Goal: Transaction & Acquisition: Book appointment/travel/reservation

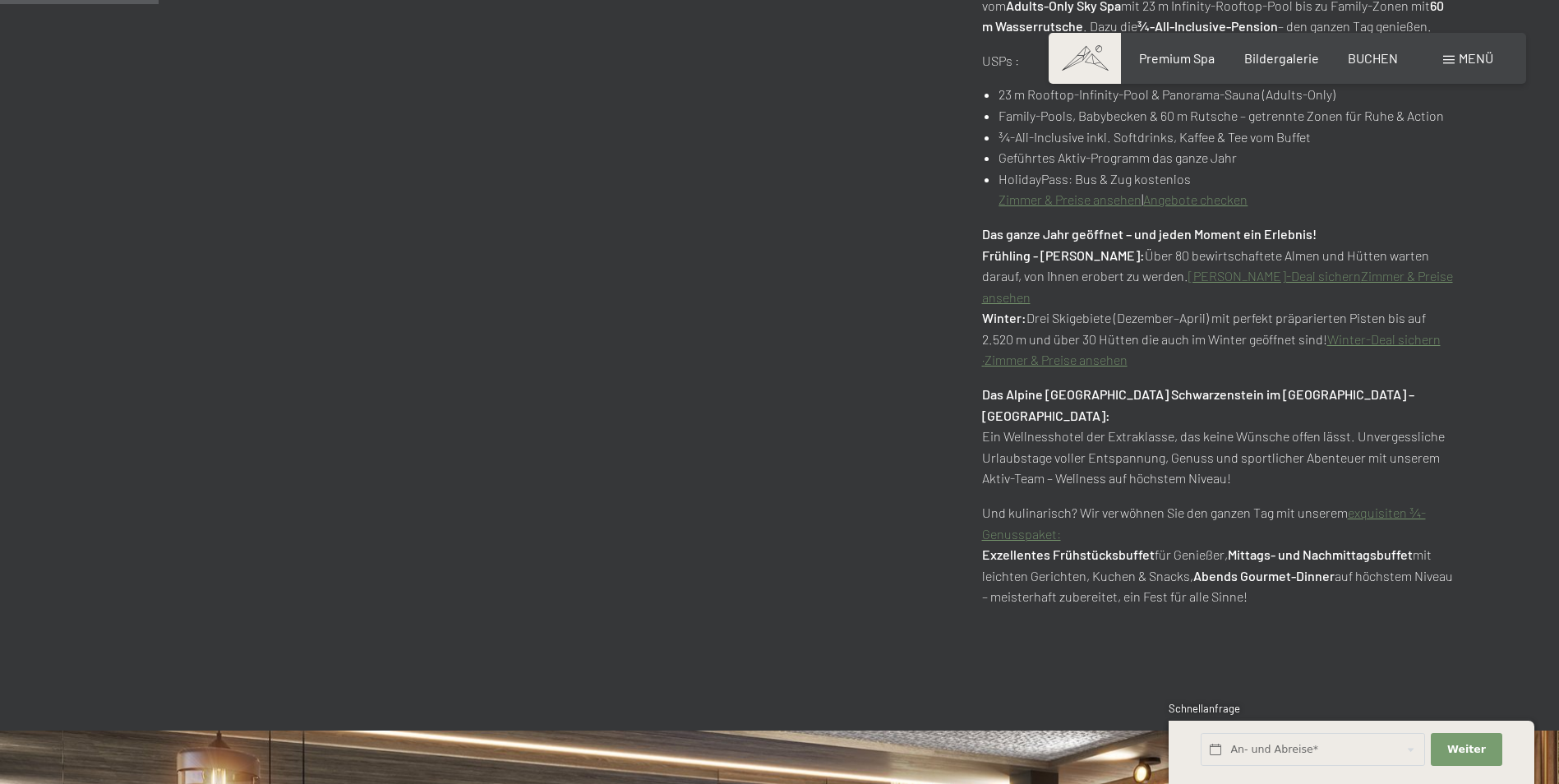
scroll to position [1752, 0]
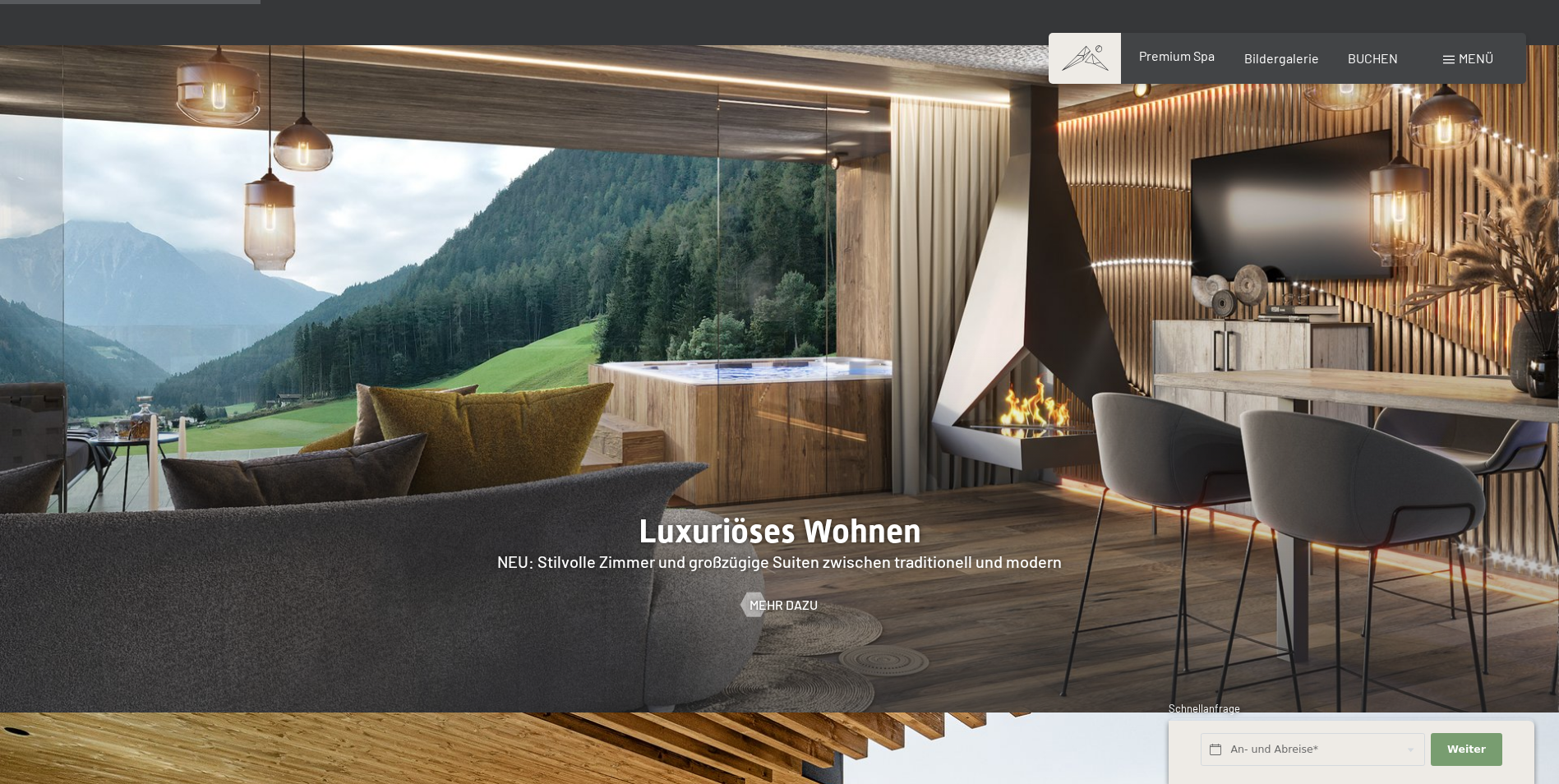
click at [1182, 64] on div "Premium Spa" at bounding box center [1176, 55] width 75 height 18
click at [1180, 55] on span "Premium Spa" at bounding box center [1176, 55] width 75 height 15
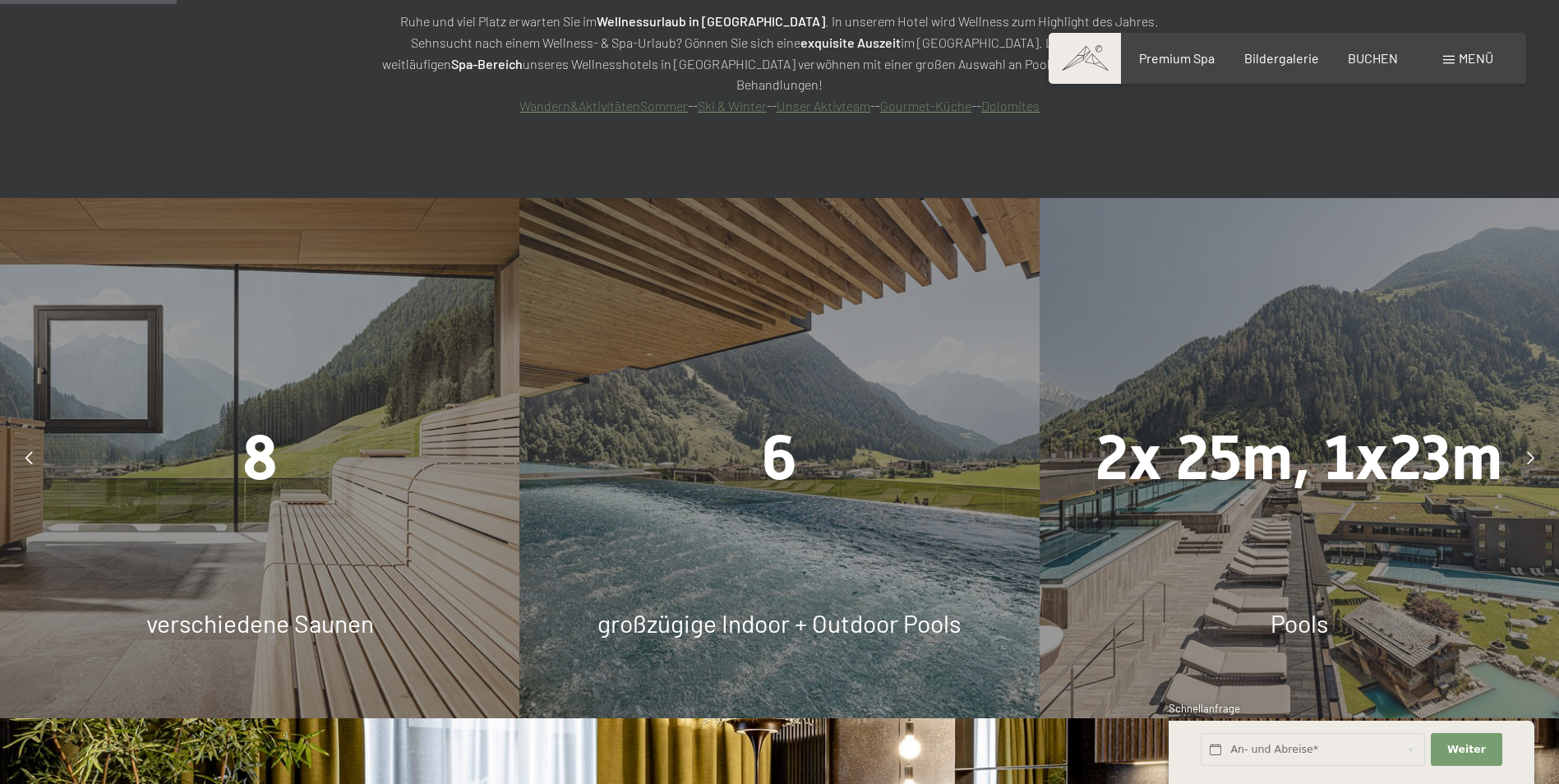
scroll to position [1423, 0]
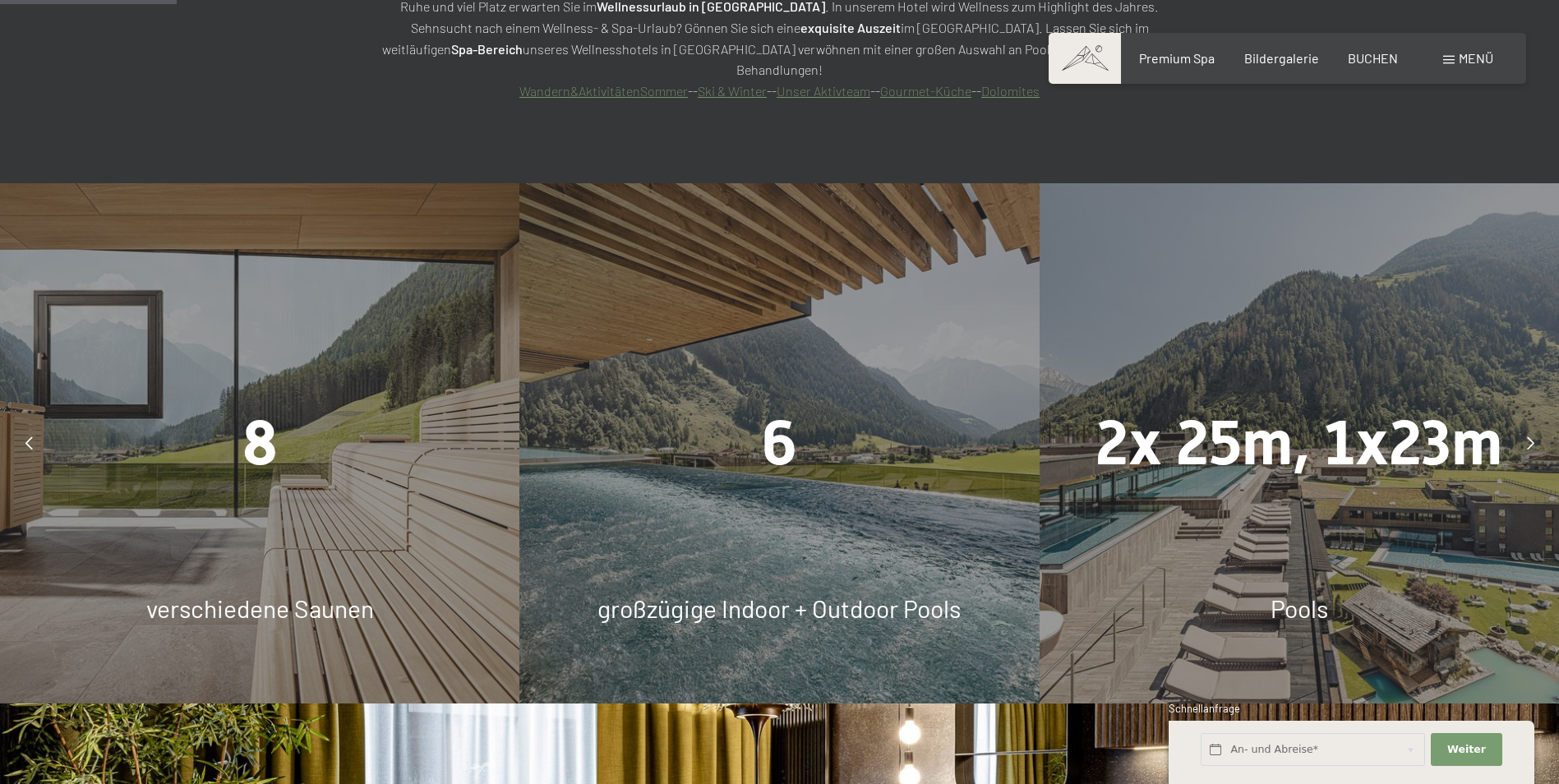
click at [635, 468] on div "6 großzügige Indoor + Outdoor Pools" at bounding box center [779, 442] width 519 height 519
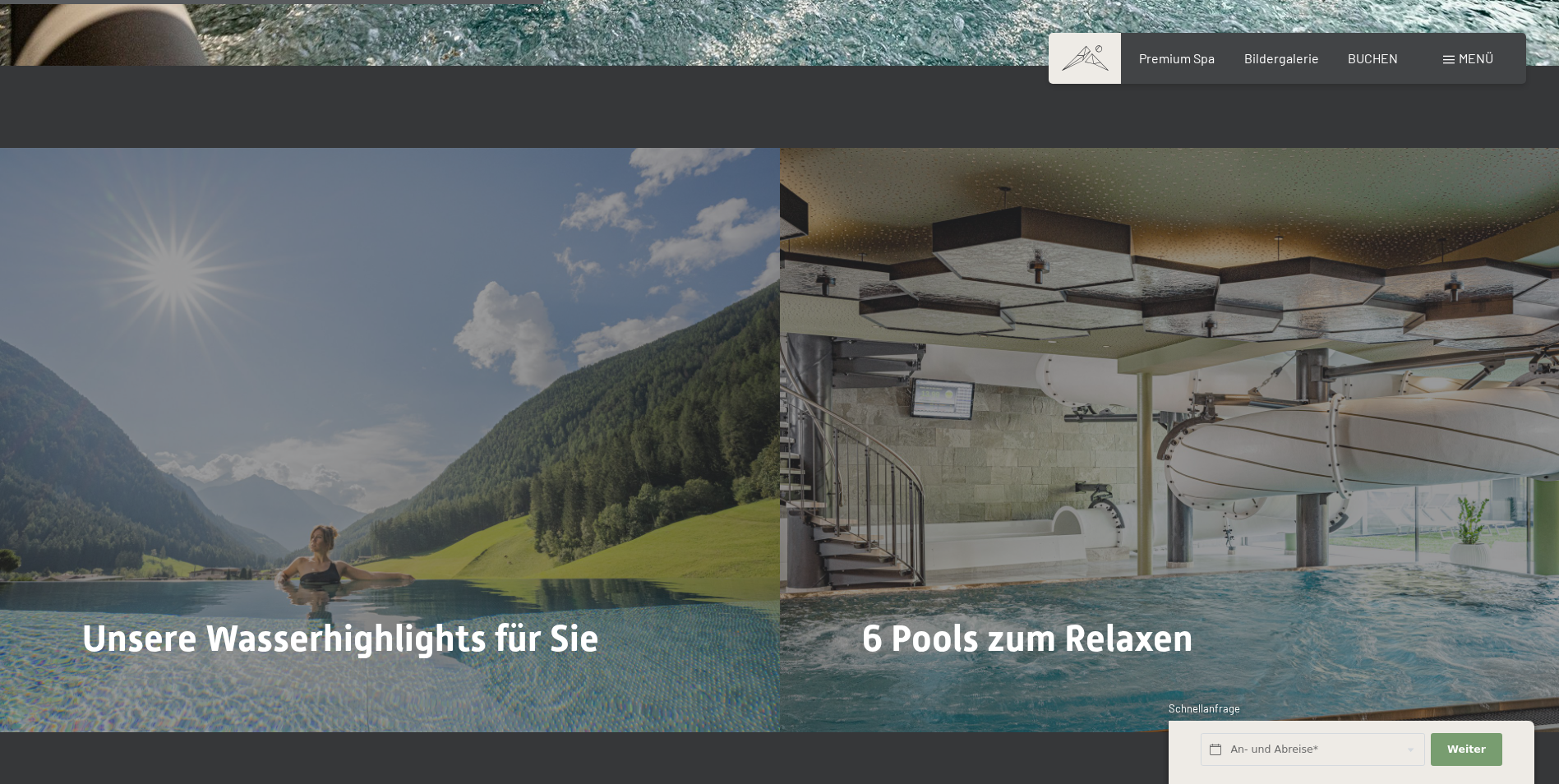
scroll to position [4413, 0]
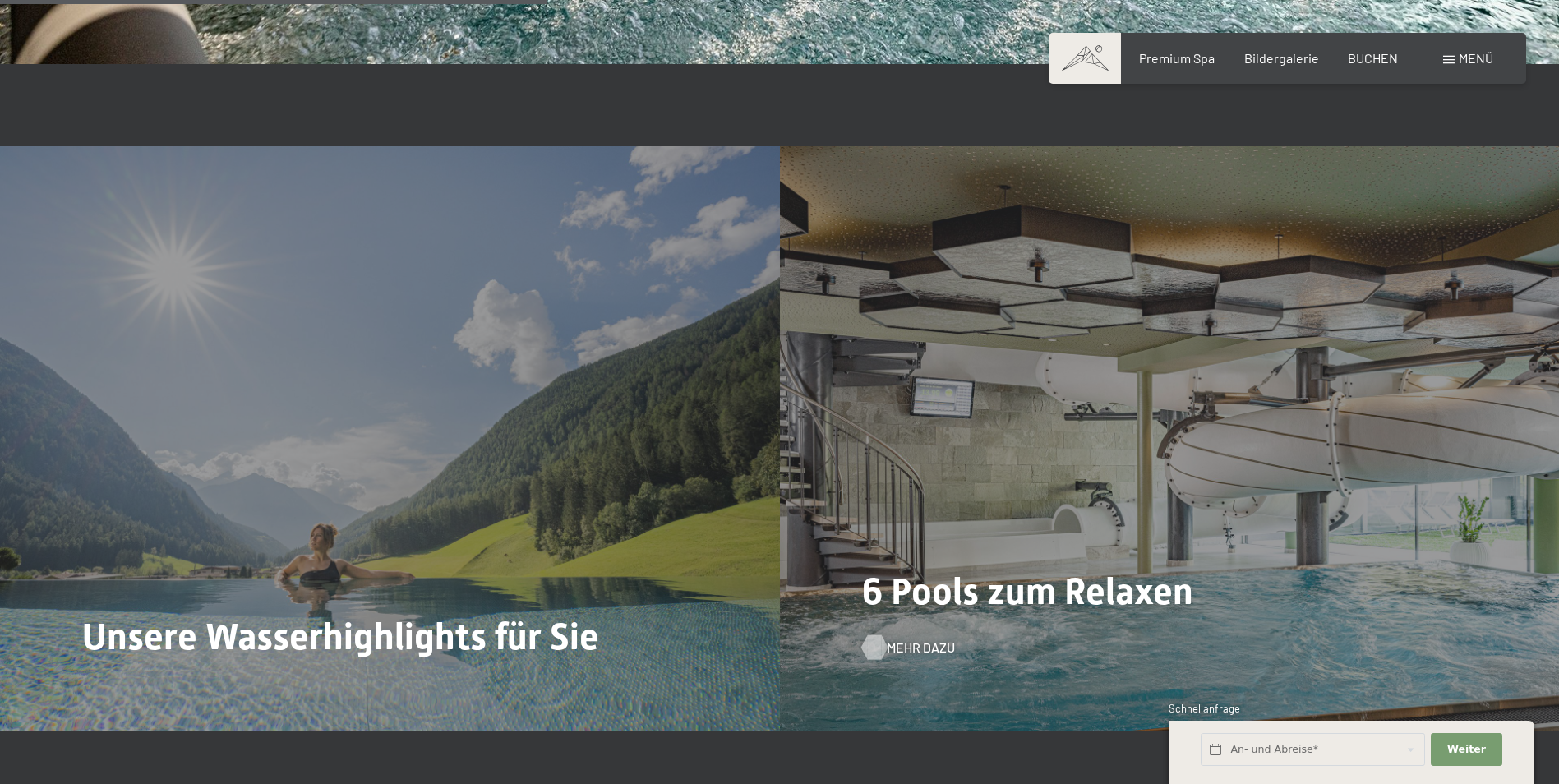
click at [896, 638] on span "Mehr dazu" at bounding box center [921, 647] width 69 height 18
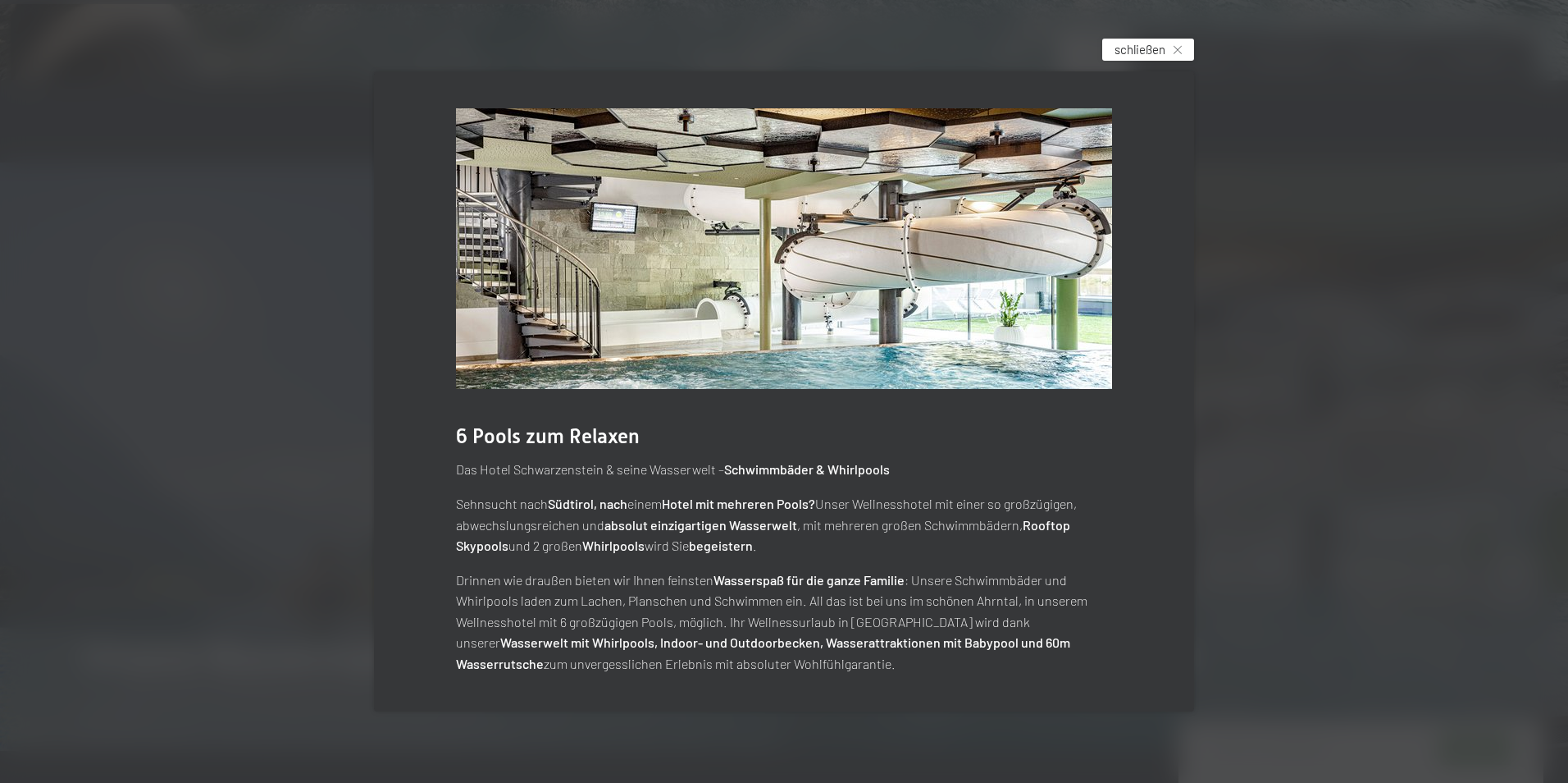
click at [1175, 46] on icon at bounding box center [1177, 49] width 9 height 9
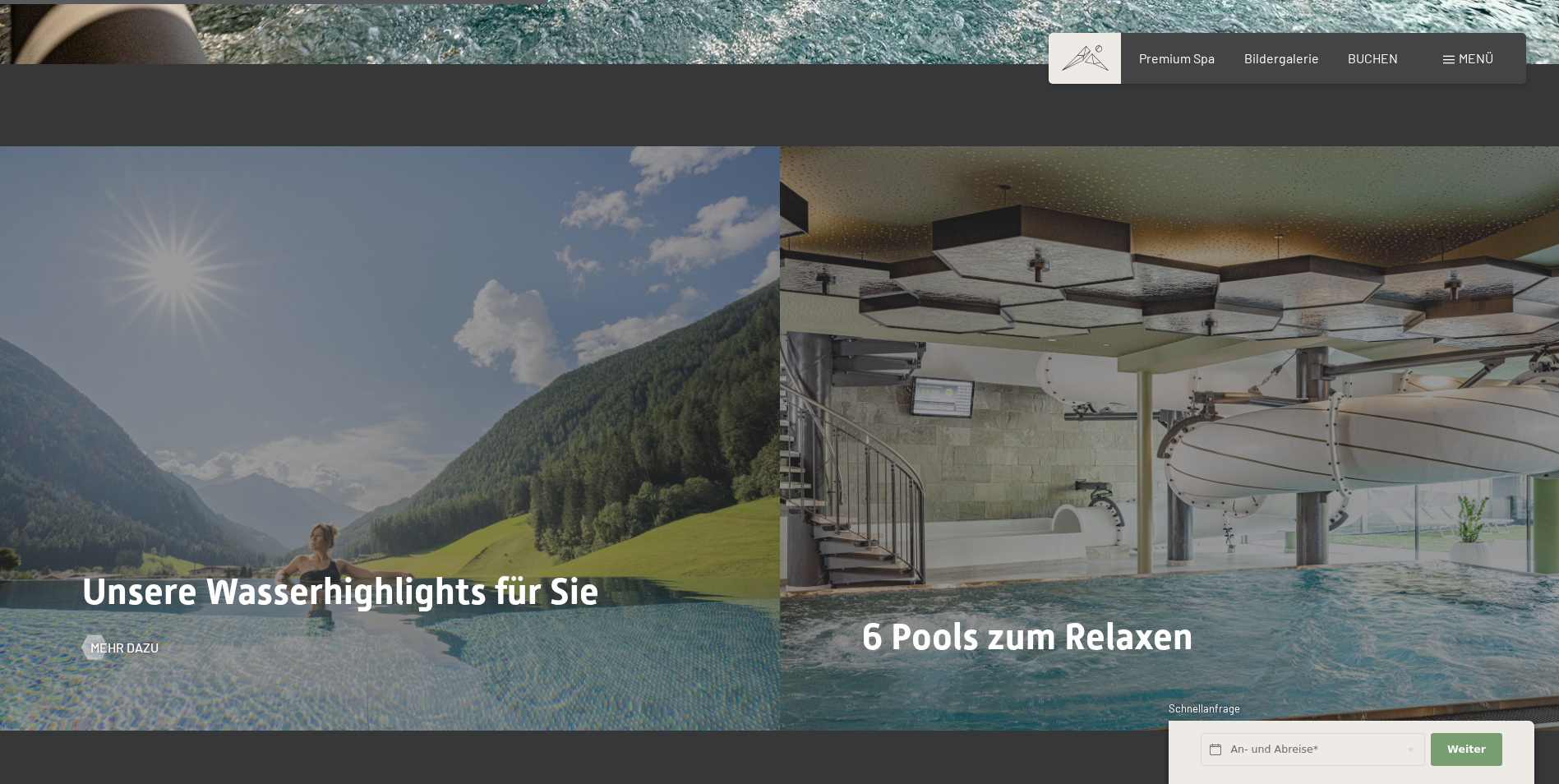
click at [420, 570] on span "Unsere Wasserhighlights für Sie" at bounding box center [340, 592] width 516 height 44
click at [130, 638] on span "Mehr dazu" at bounding box center [141, 647] width 69 height 18
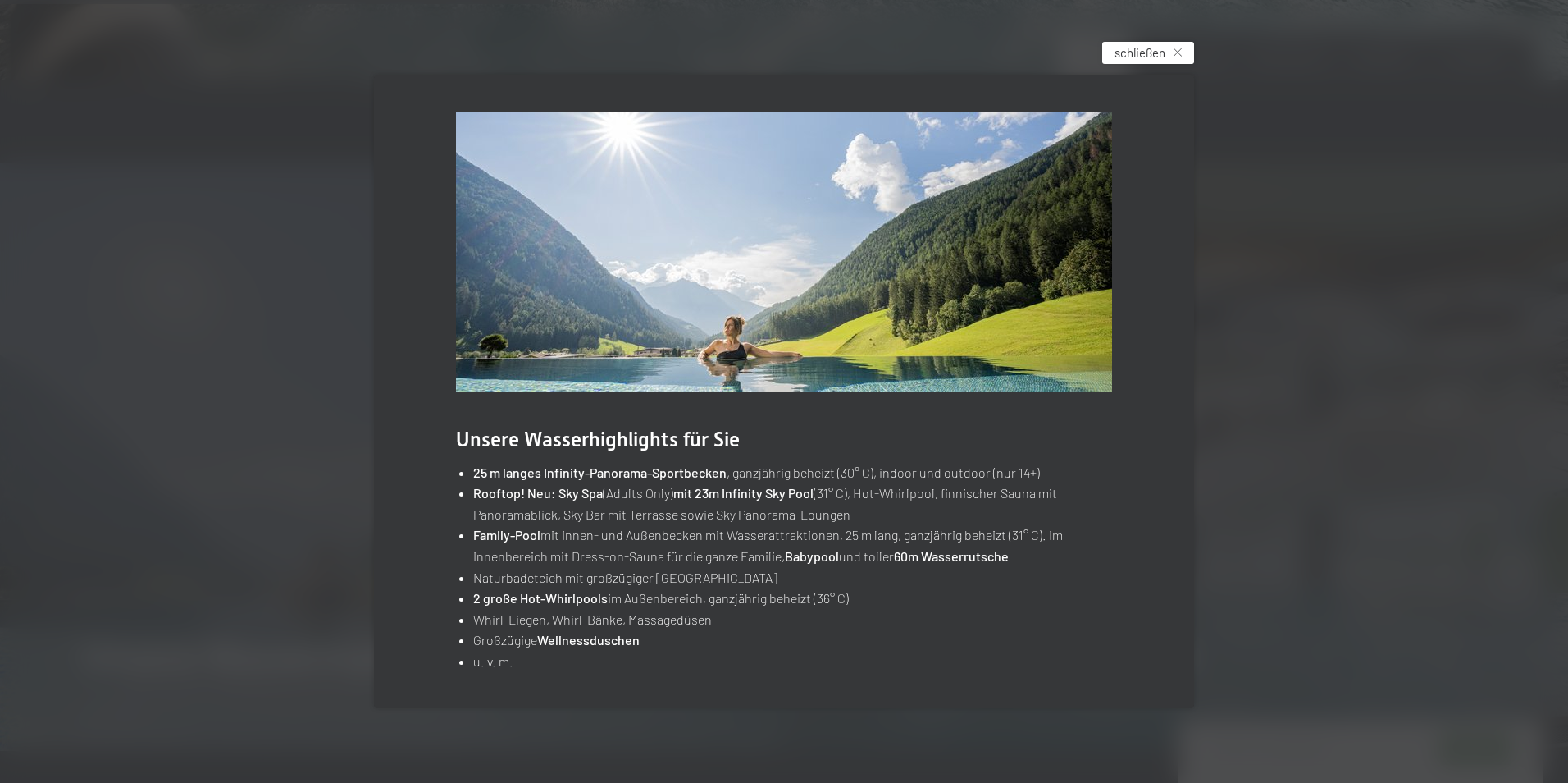
click at [1173, 49] on icon at bounding box center [1177, 52] width 9 height 9
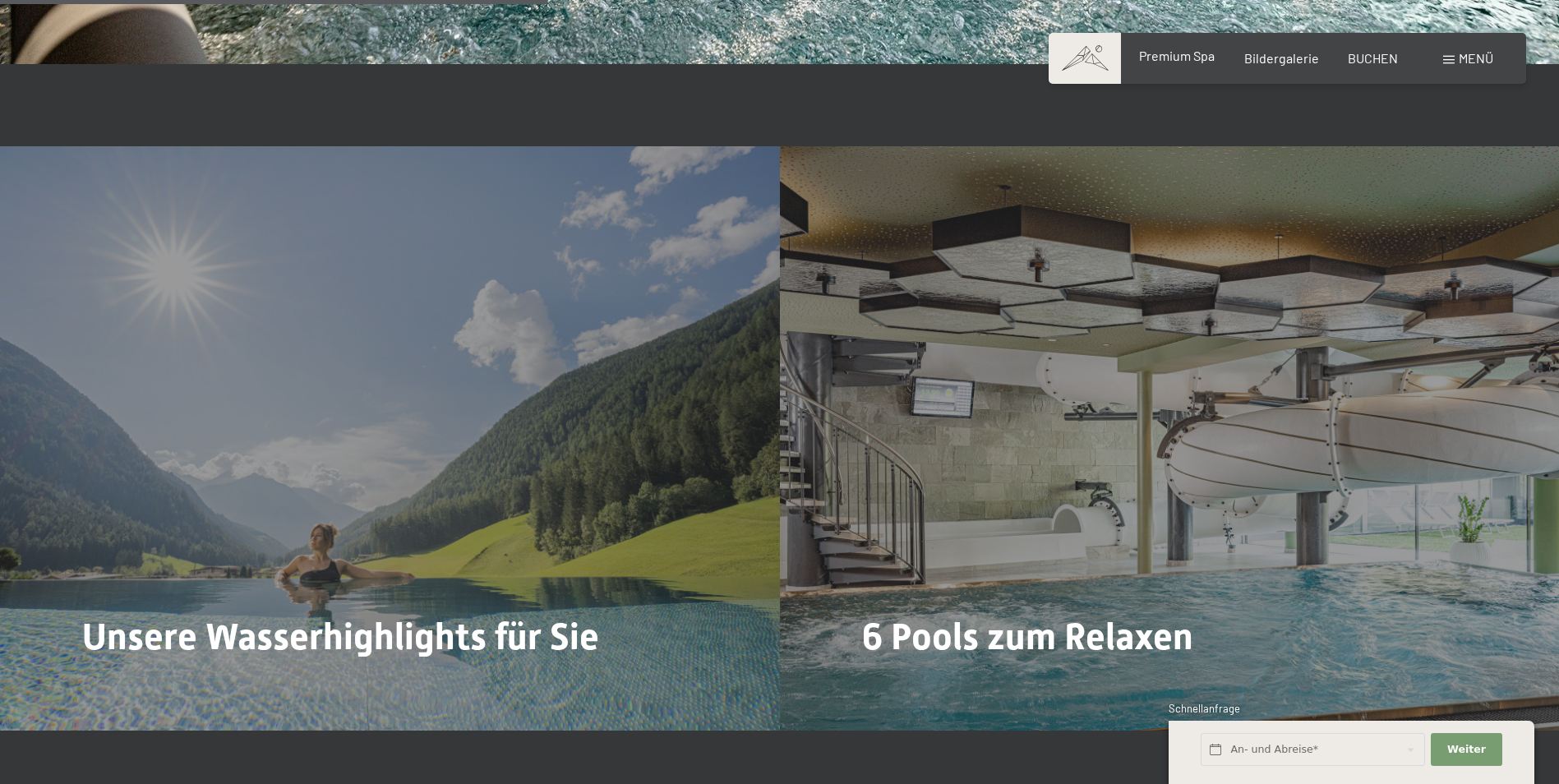
click at [1208, 63] on div "Premium Spa" at bounding box center [1176, 55] width 75 height 18
click at [1190, 57] on span "Premium Spa" at bounding box center [1176, 55] width 75 height 15
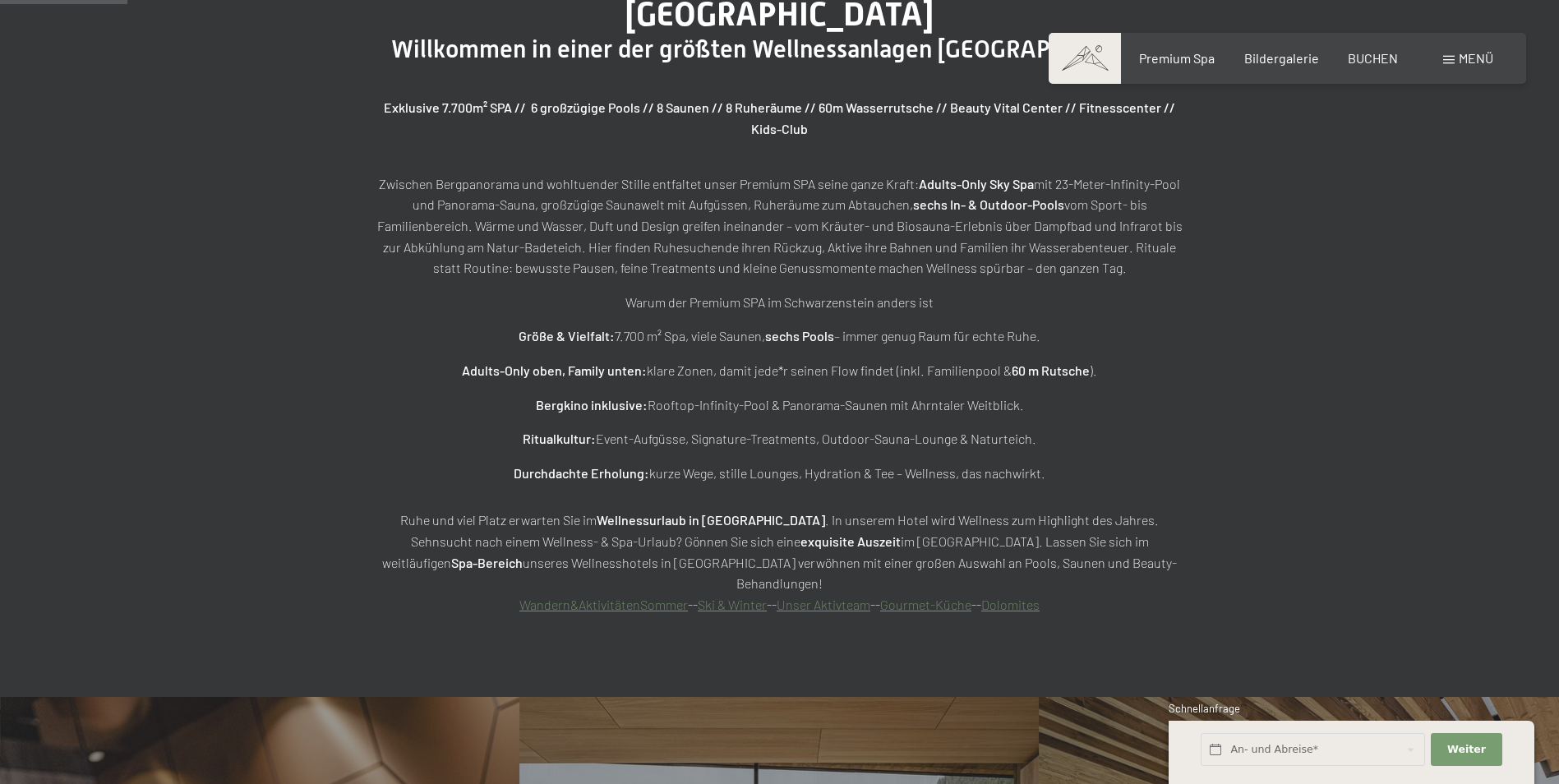
scroll to position [1718, 0]
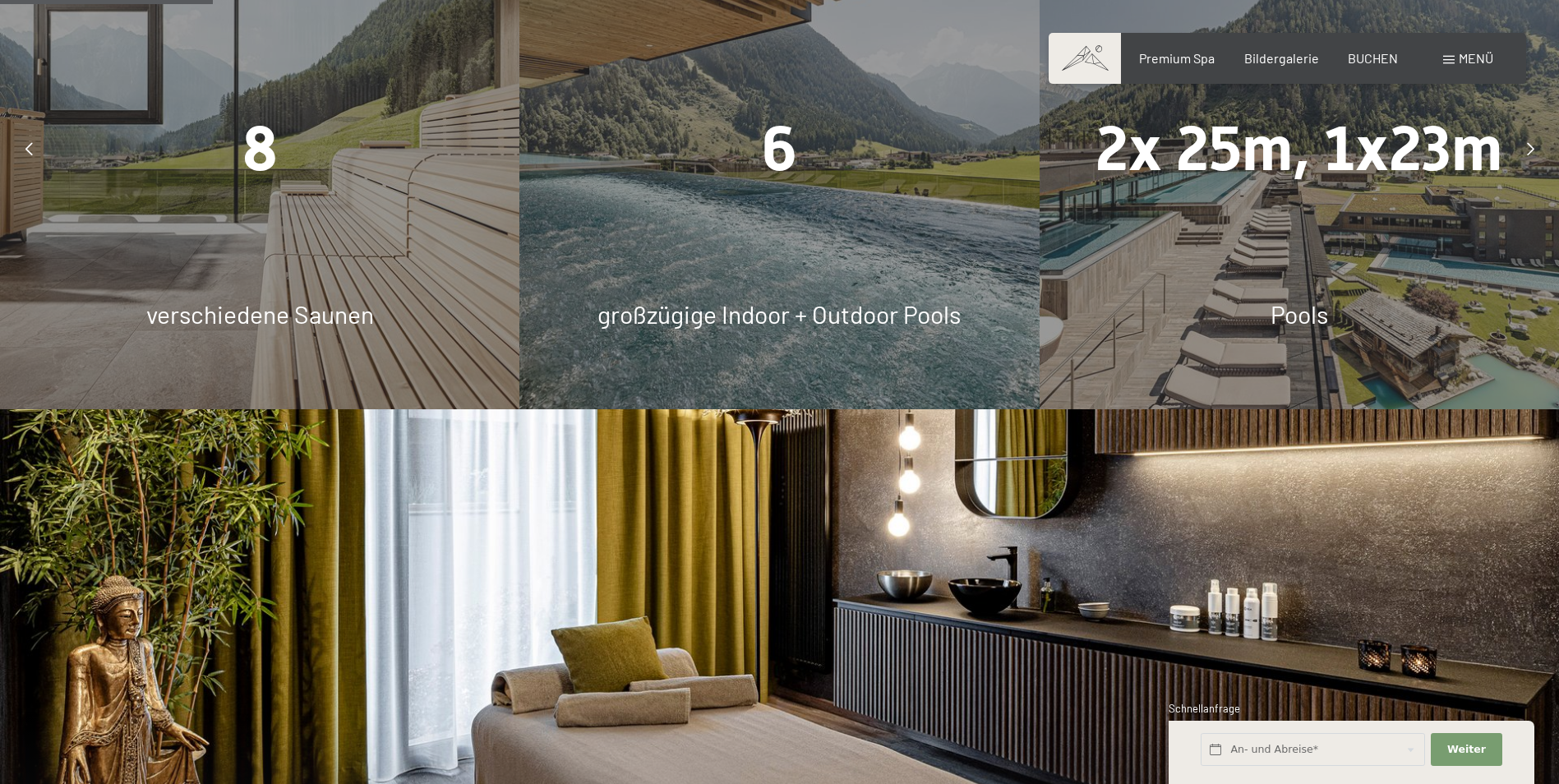
click at [259, 299] on span "verschiedene Saunen" at bounding box center [259, 313] width 228 height 30
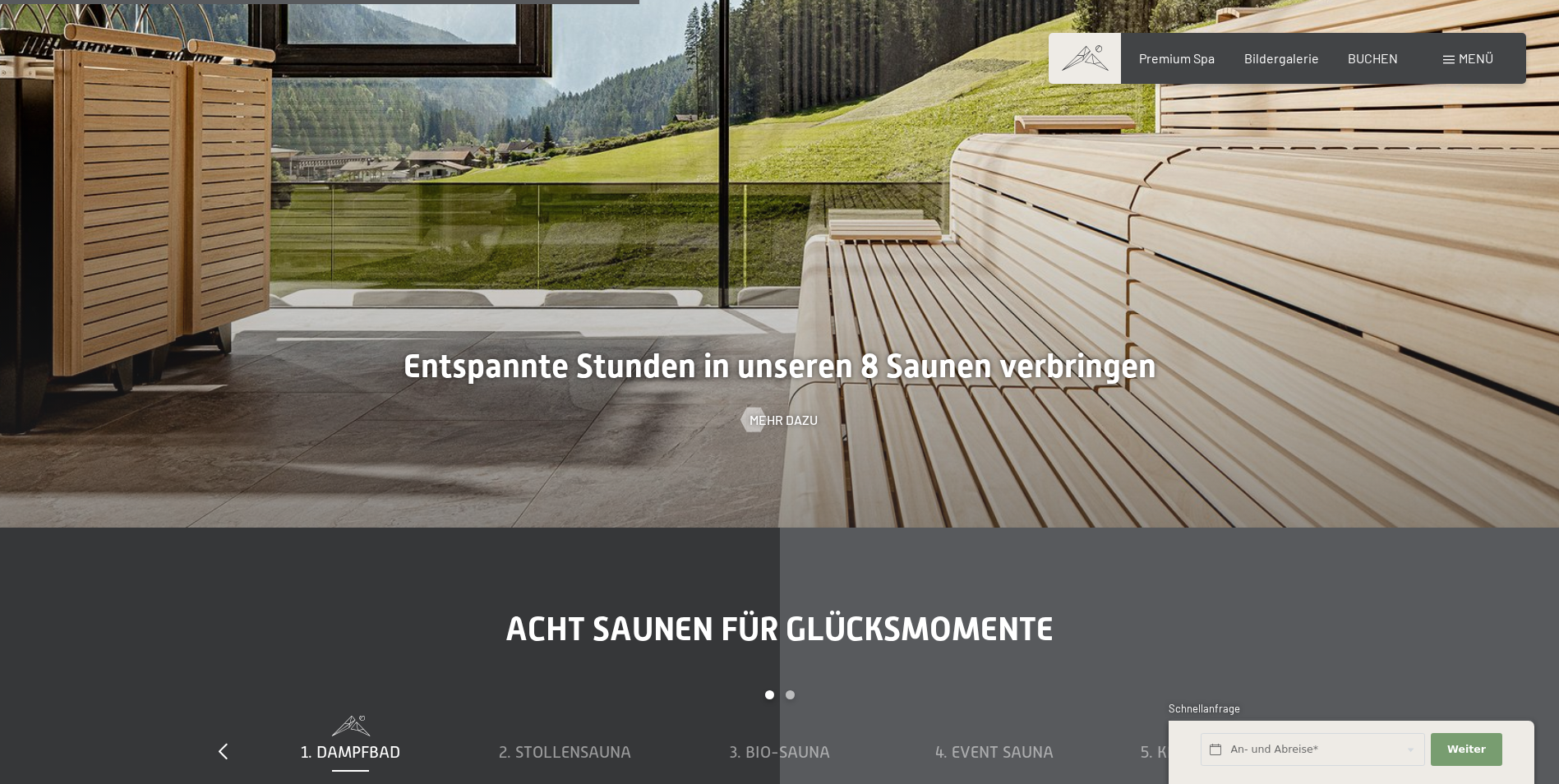
scroll to position [5497, 0]
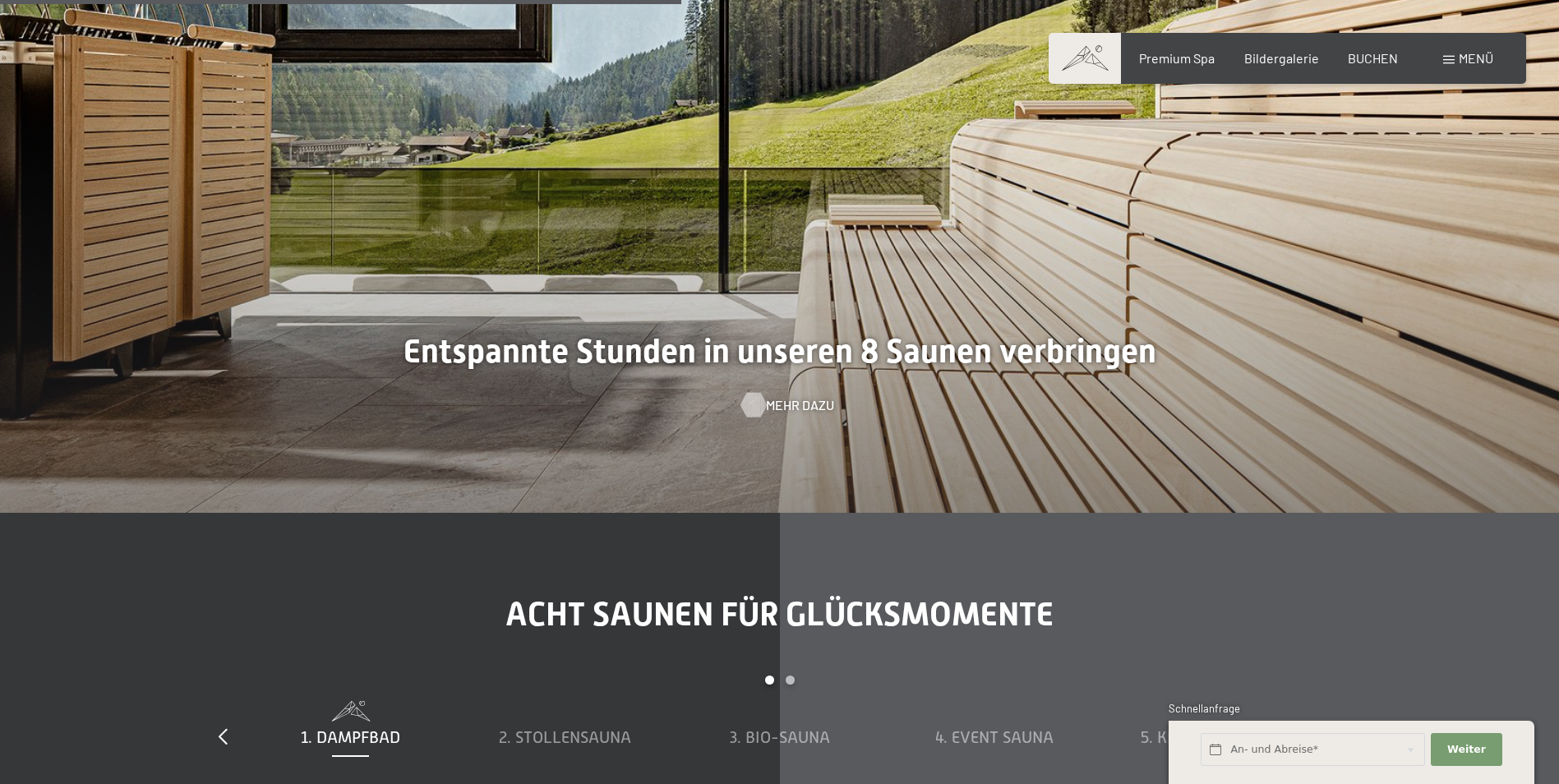
click at [790, 396] on span "Mehr dazu" at bounding box center [800, 405] width 69 height 18
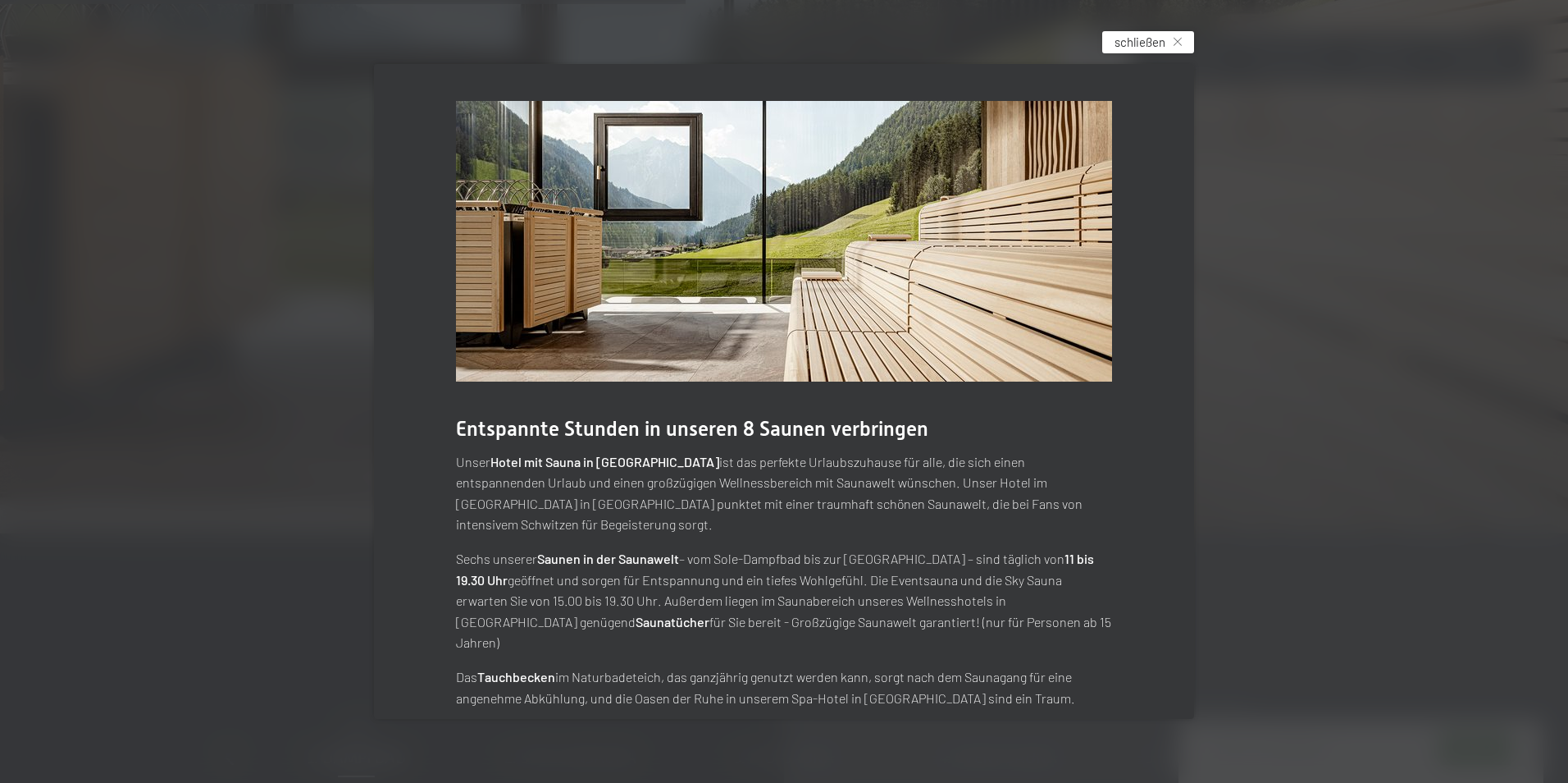
click at [1113, 39] on div "schließen" at bounding box center [1148, 42] width 92 height 22
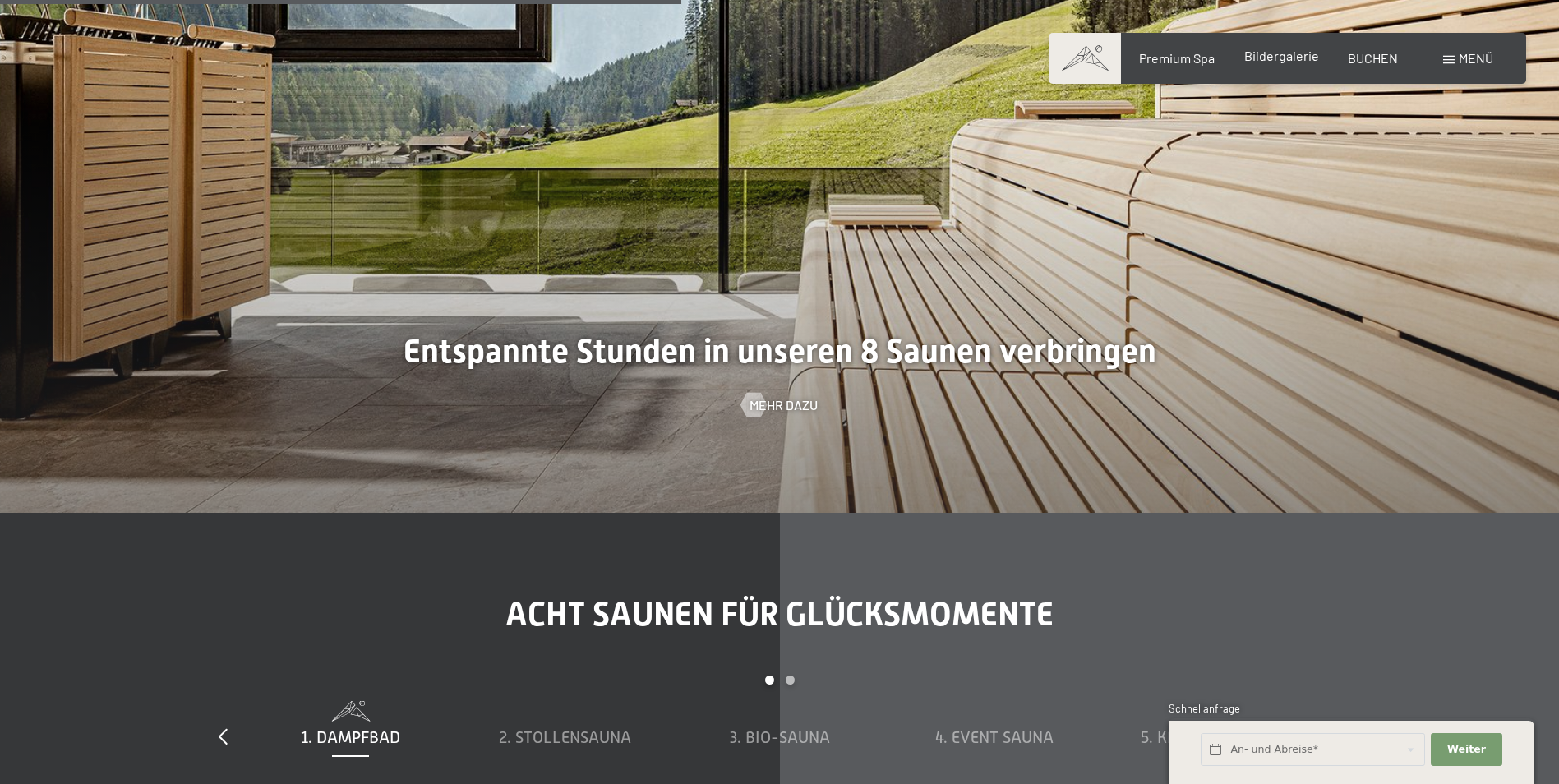
click at [1276, 60] on span "Bildergalerie" at bounding box center [1281, 55] width 74 height 15
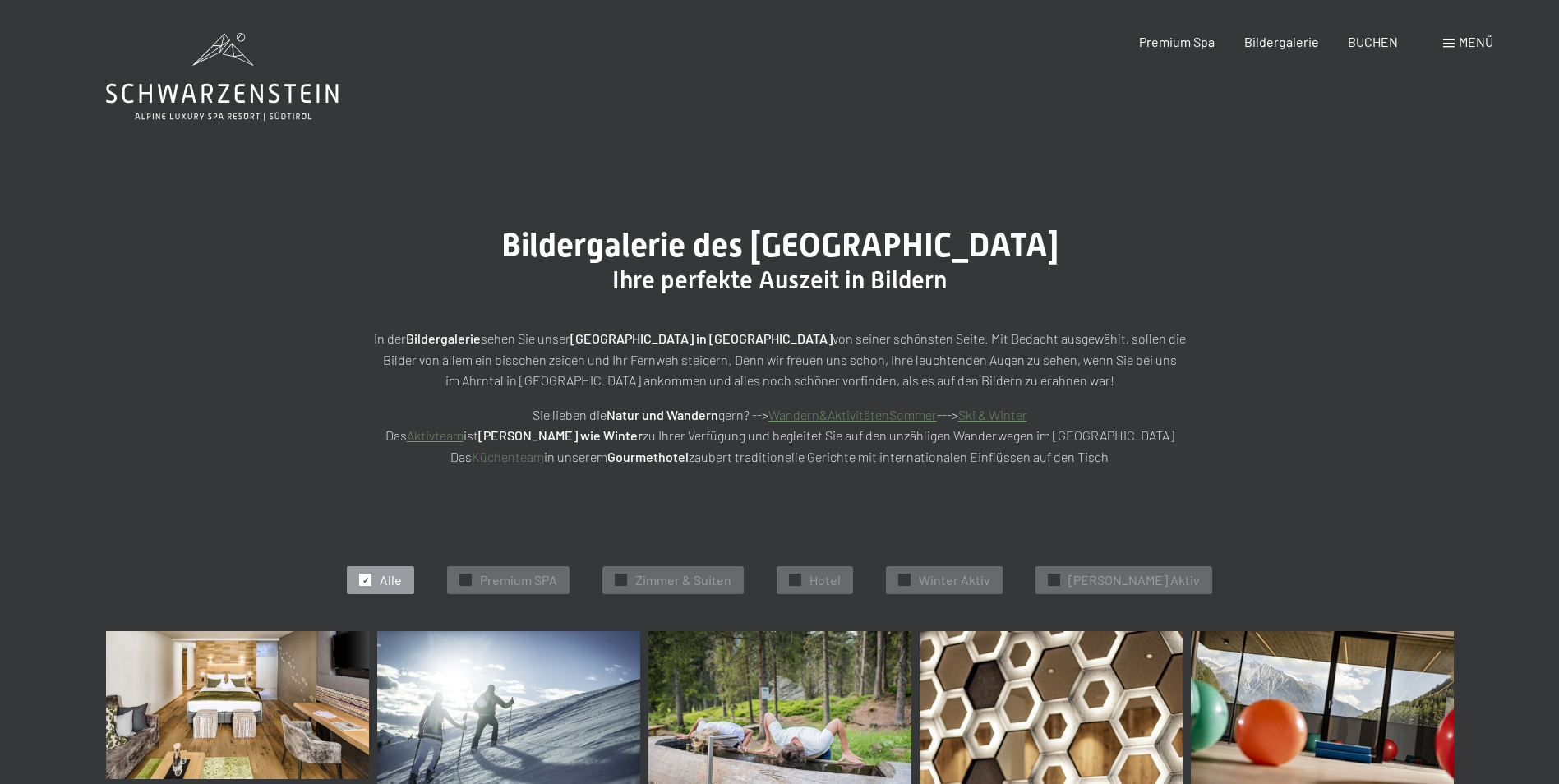
click at [1475, 45] on span "Menü" at bounding box center [1476, 41] width 34 height 15
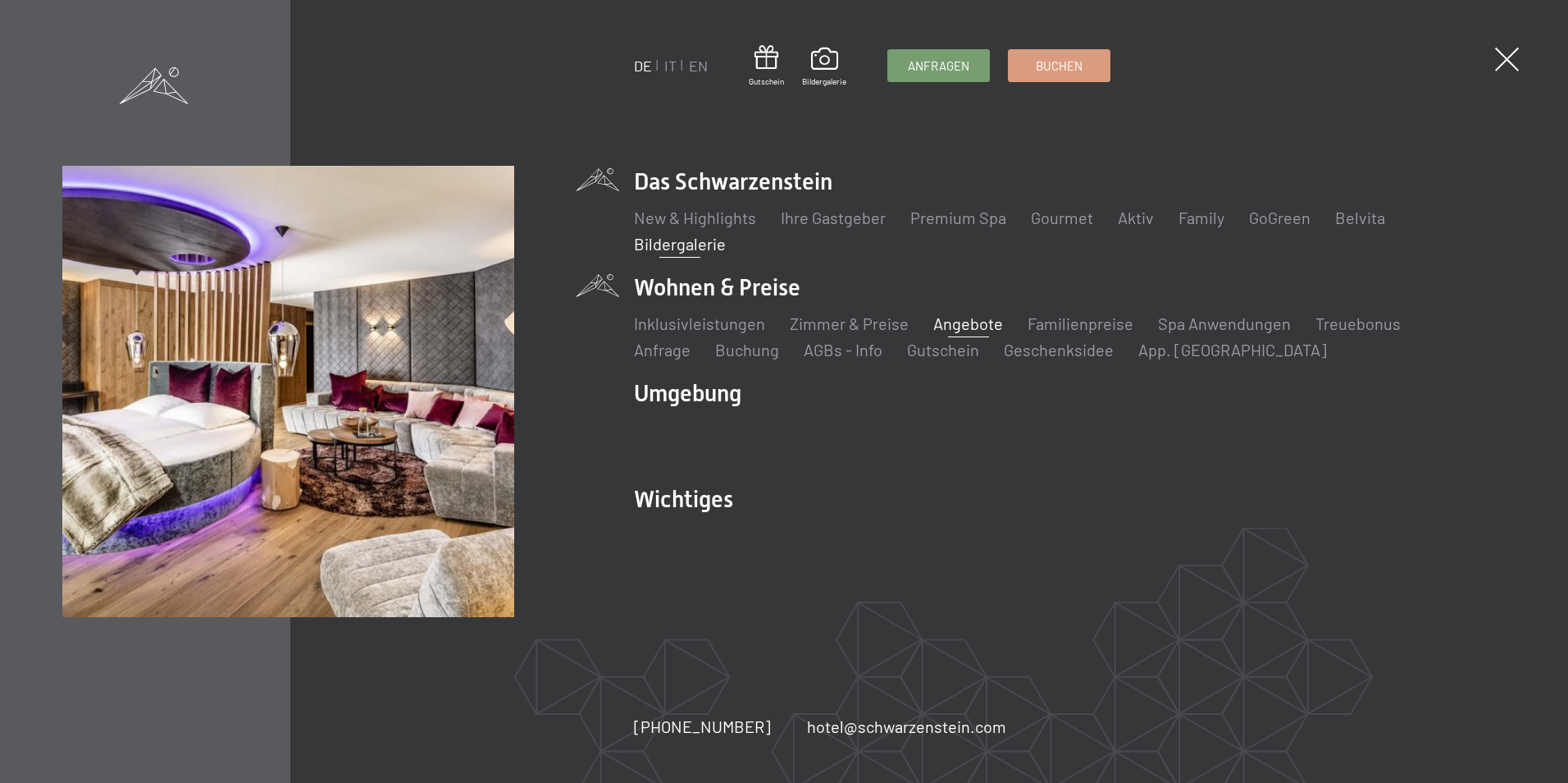
click at [956, 319] on link "Angebote" at bounding box center [967, 323] width 69 height 20
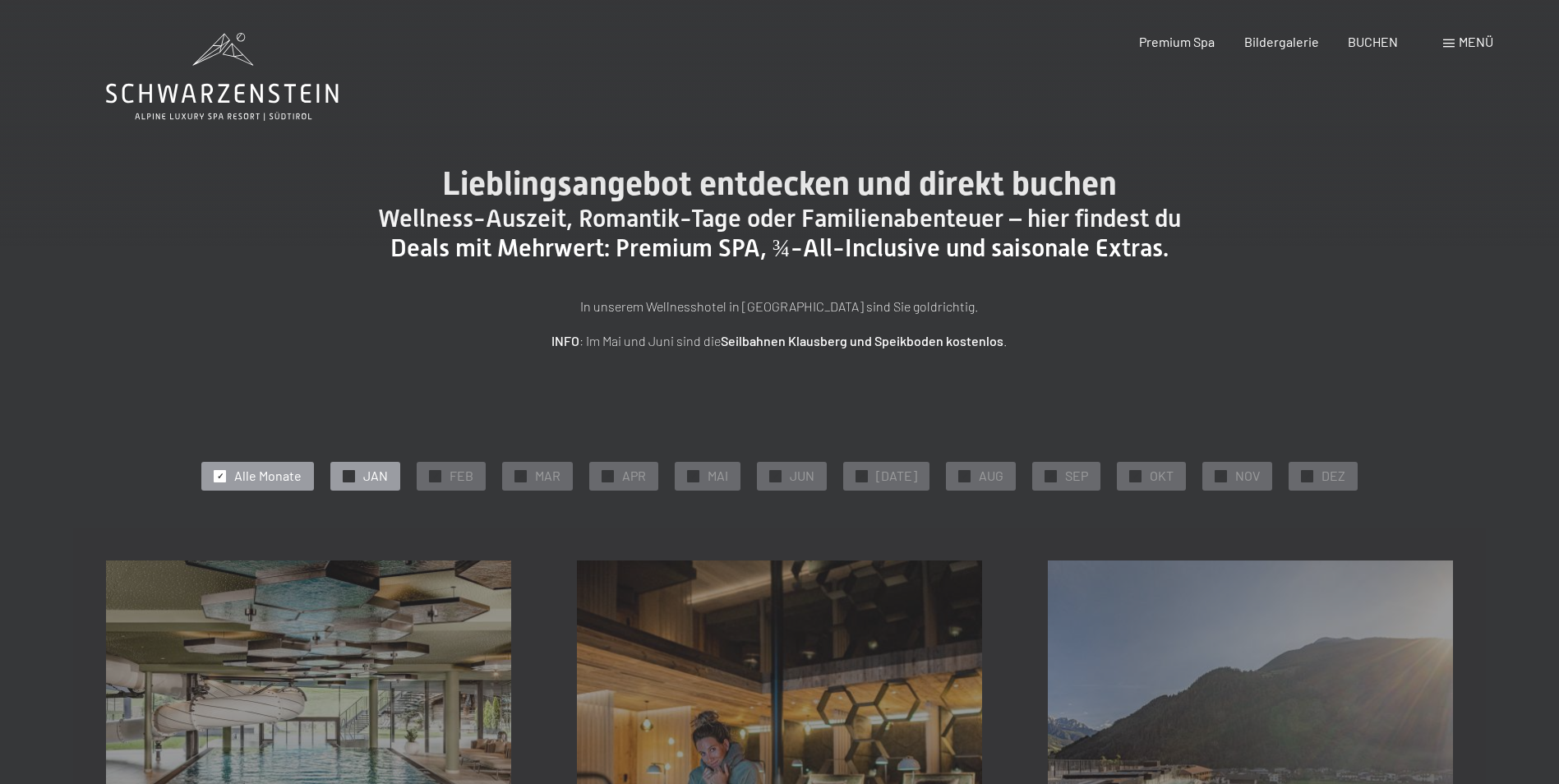
click at [387, 473] on span "JAN" at bounding box center [375, 475] width 25 height 18
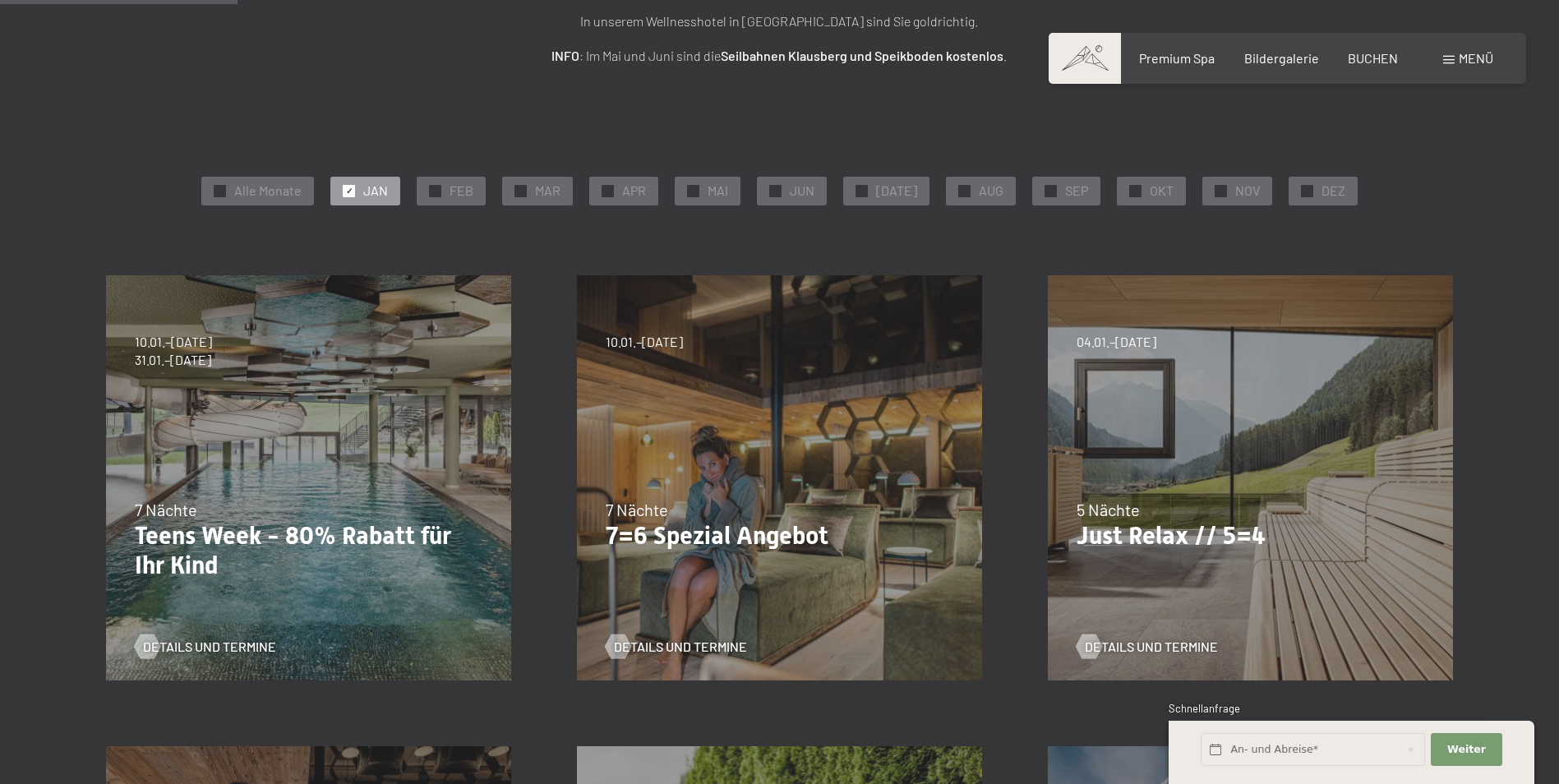
scroll to position [295, 0]
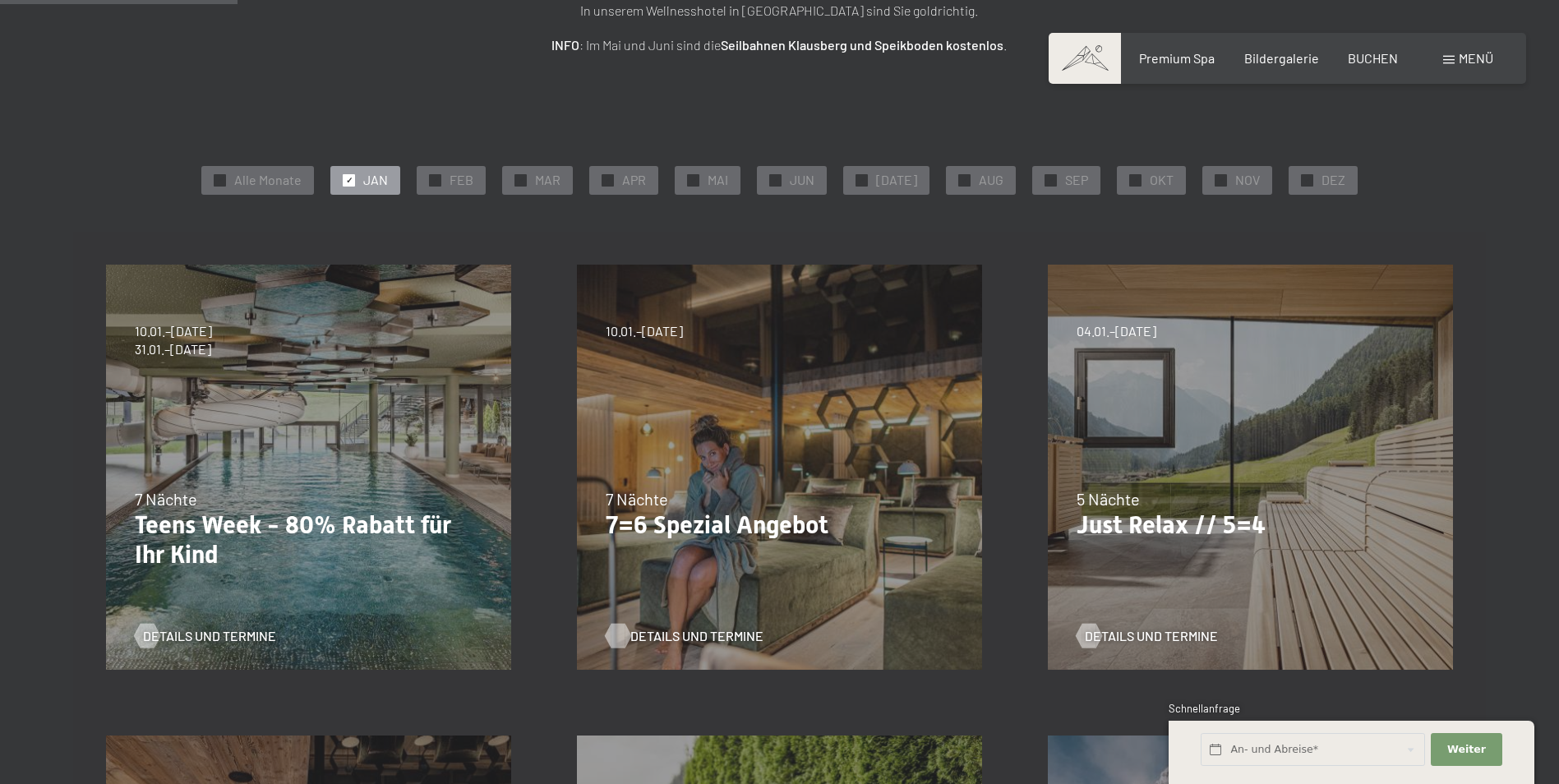
click at [748, 633] on span "Details und Termine" at bounding box center [697, 635] width 133 height 18
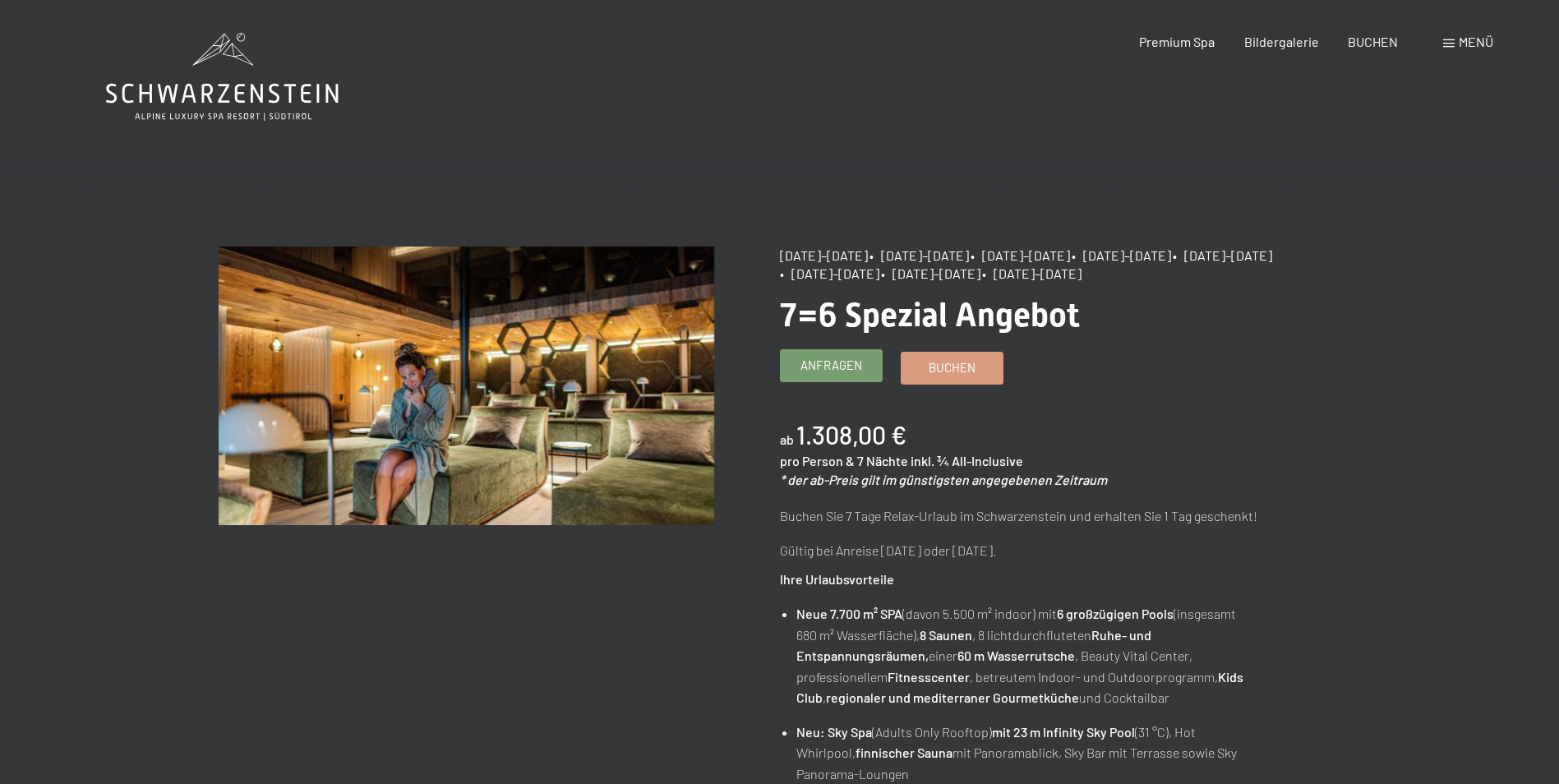
click at [820, 373] on span "Anfragen" at bounding box center [831, 365] width 62 height 17
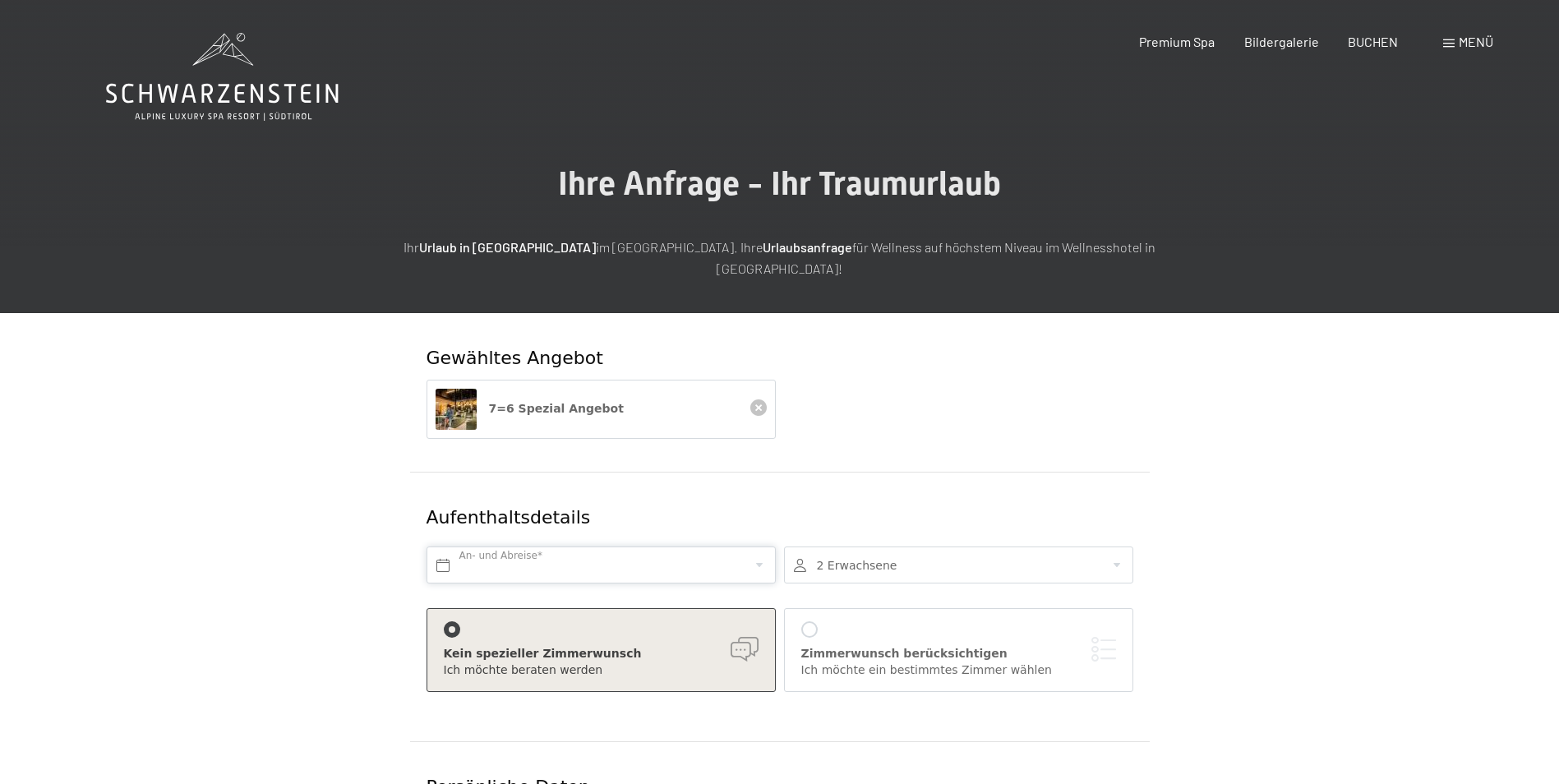
click at [559, 551] on input "text" at bounding box center [601, 564] width 349 height 37
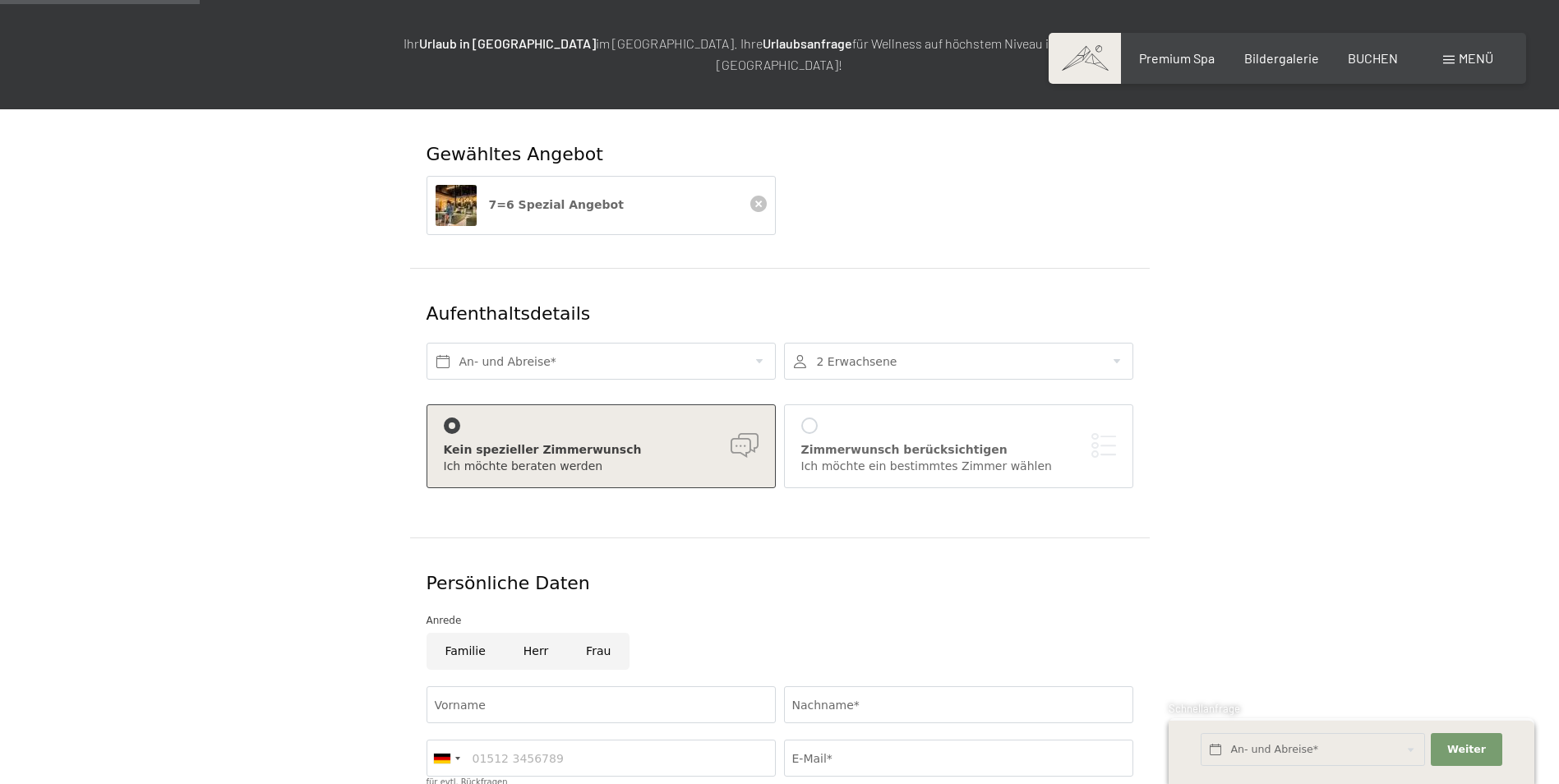
scroll to position [211, 0]
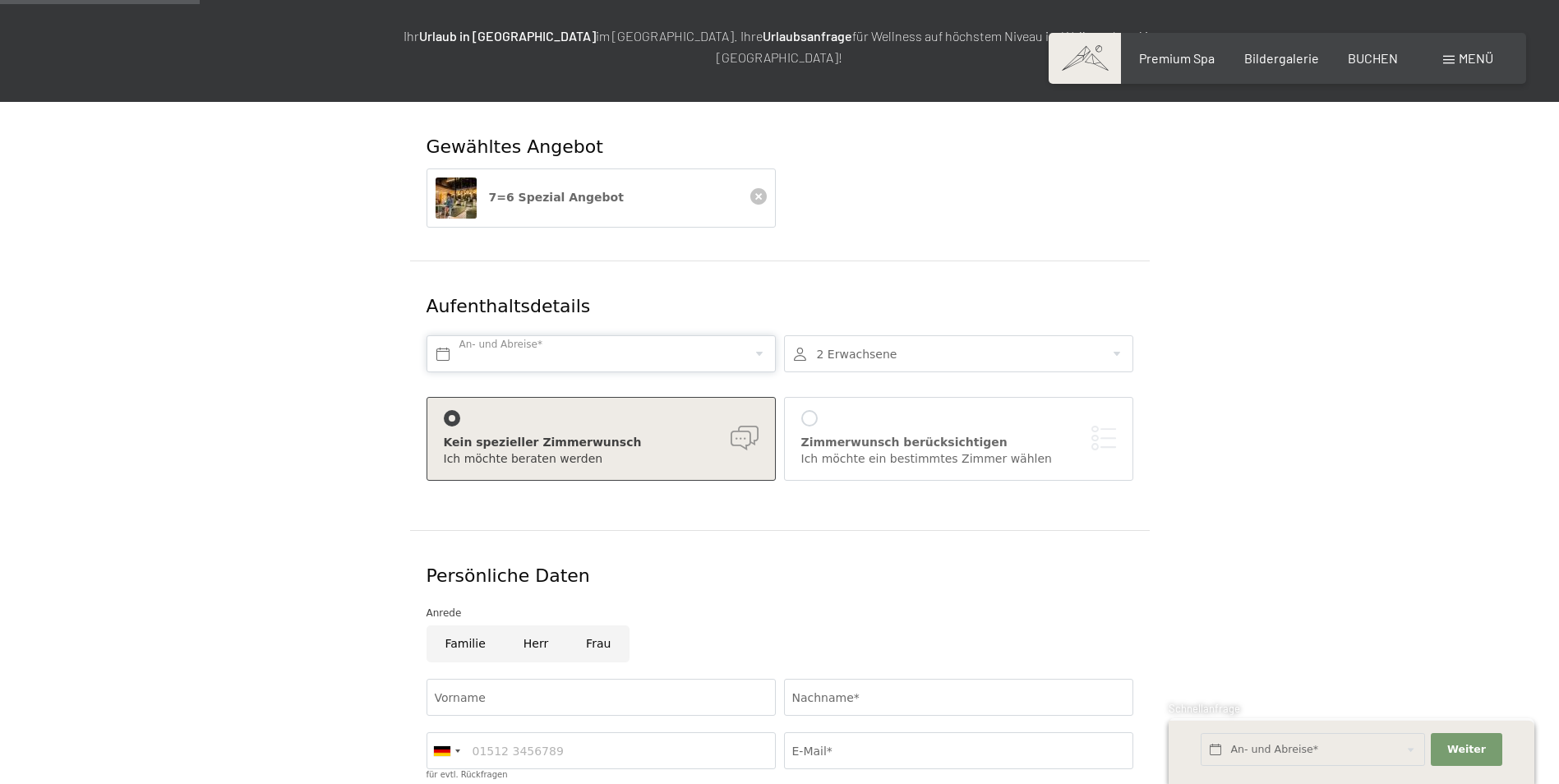
click at [621, 335] on input "text" at bounding box center [601, 353] width 349 height 37
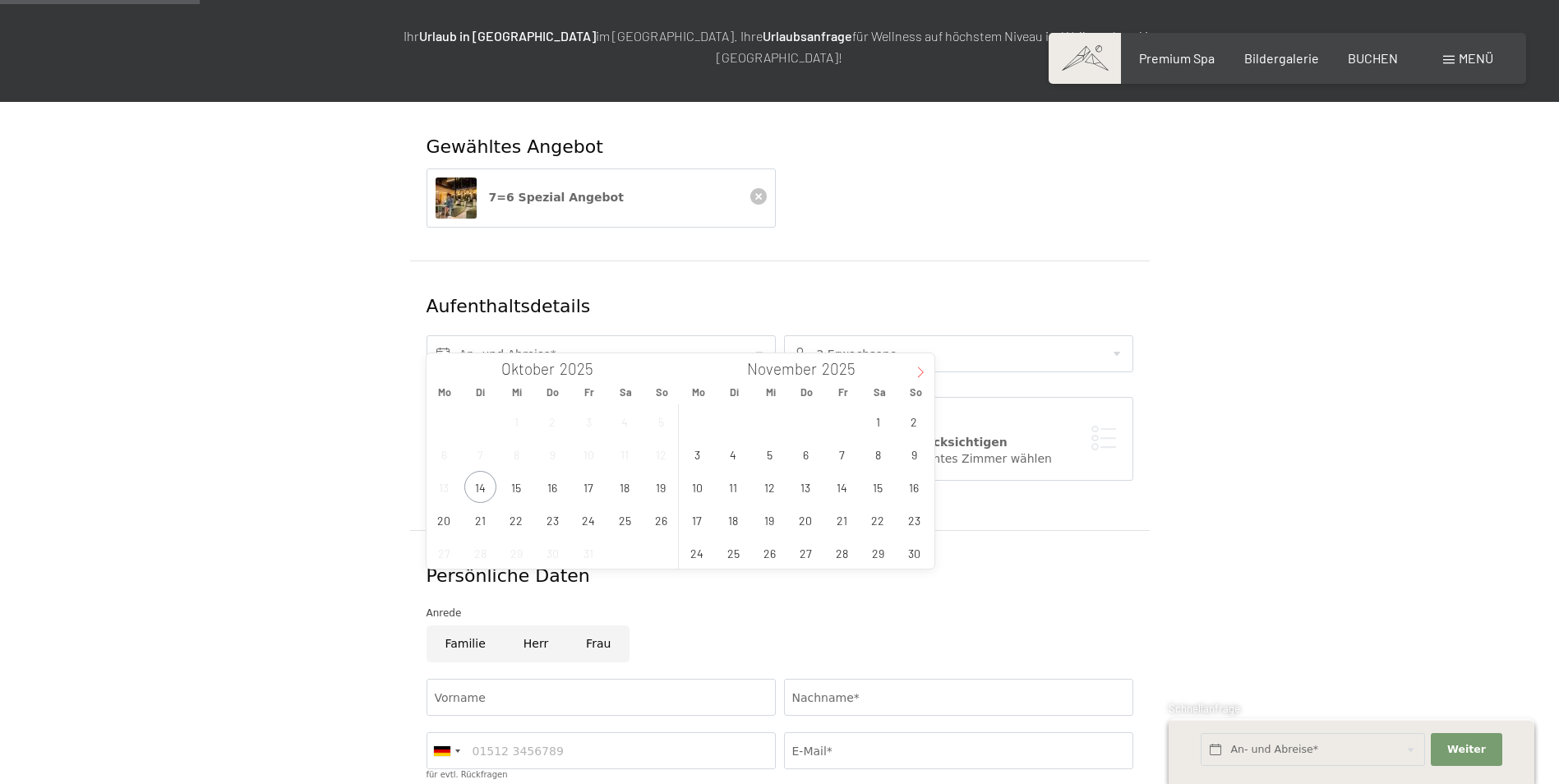
click at [916, 366] on span at bounding box center [920, 367] width 28 height 28
type input "2026"
click at [886, 461] on span "10" at bounding box center [879, 454] width 32 height 32
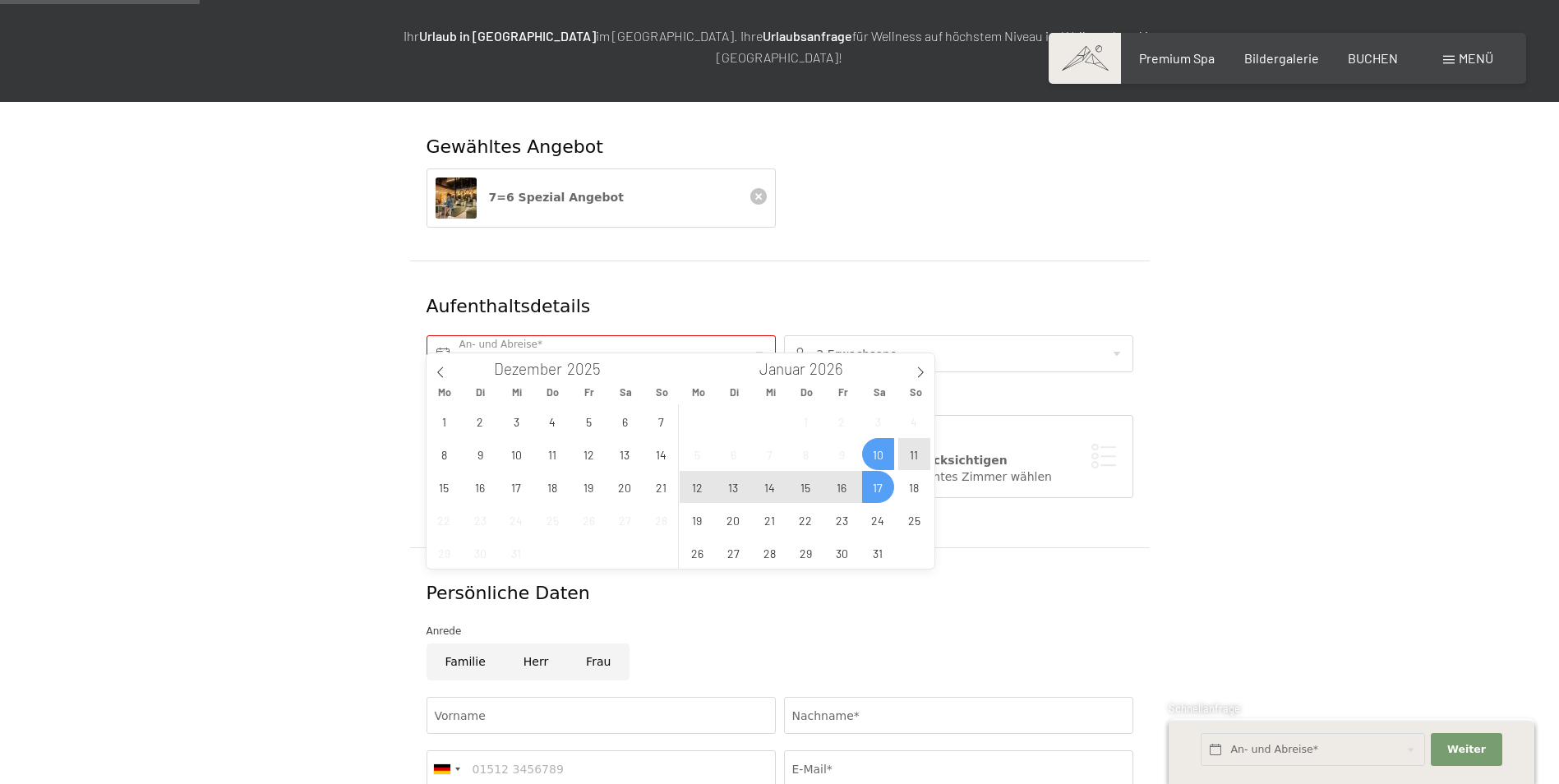
click at [883, 488] on span "17" at bounding box center [879, 487] width 32 height 32
type input "Sa. 10.01.2026 - Sa. 17.01.2026"
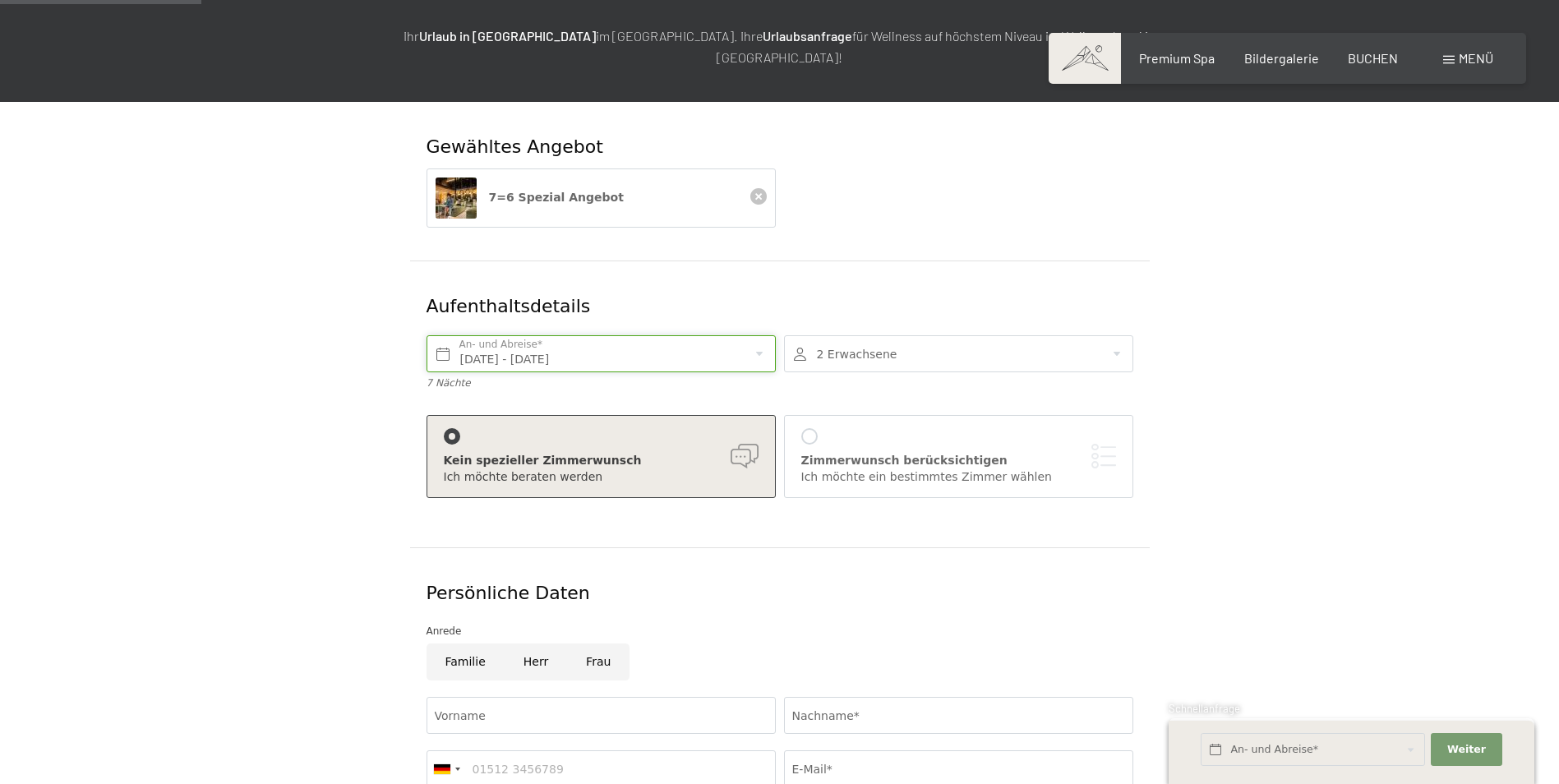
scroll to position [244, 0]
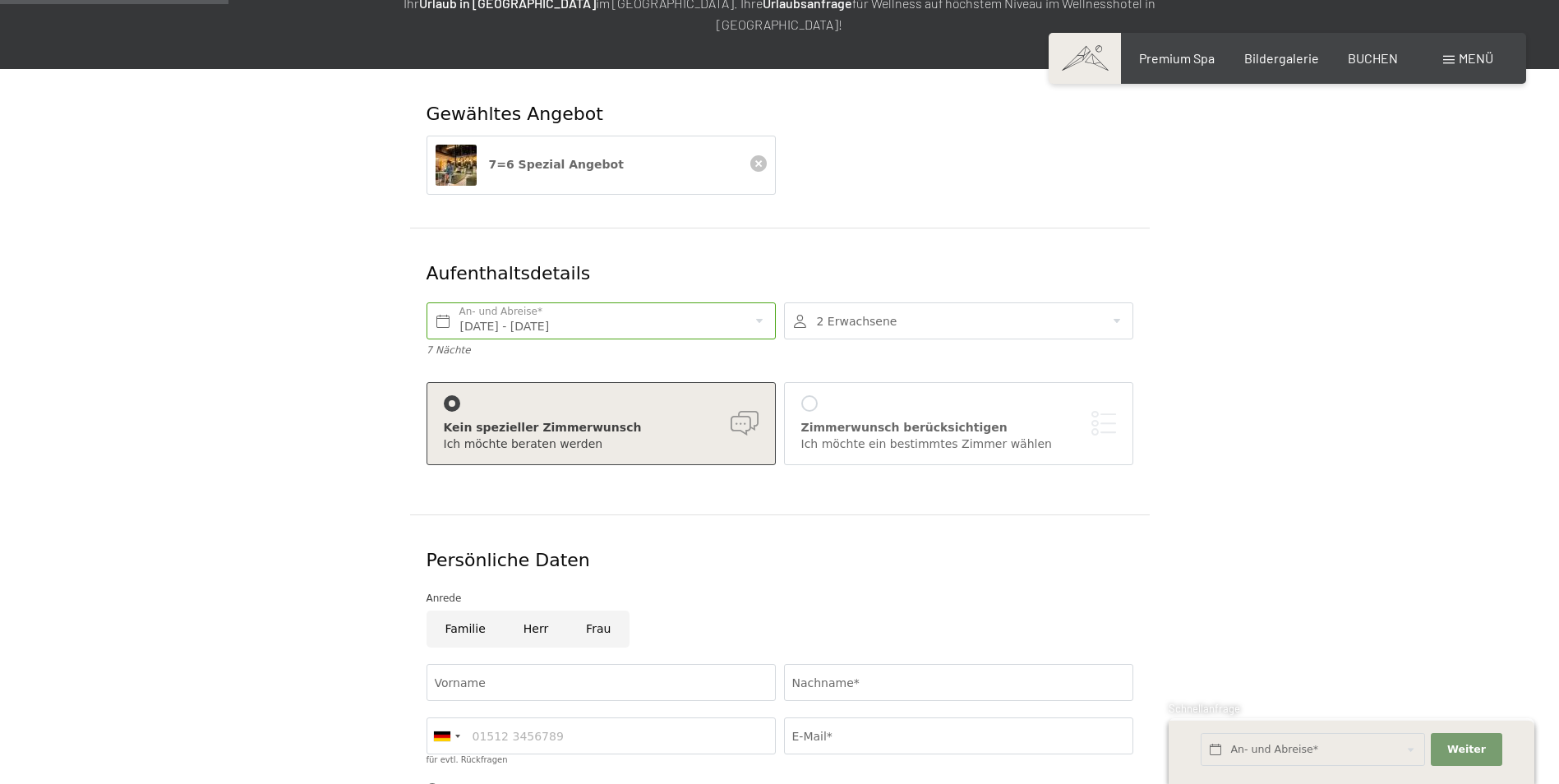
click at [517, 614] on input "Herr" at bounding box center [536, 629] width 63 height 37
radio input "true"
click at [521, 664] on input "Vorname" at bounding box center [601, 682] width 349 height 37
type input "Martin"
type input "Wegscheider"
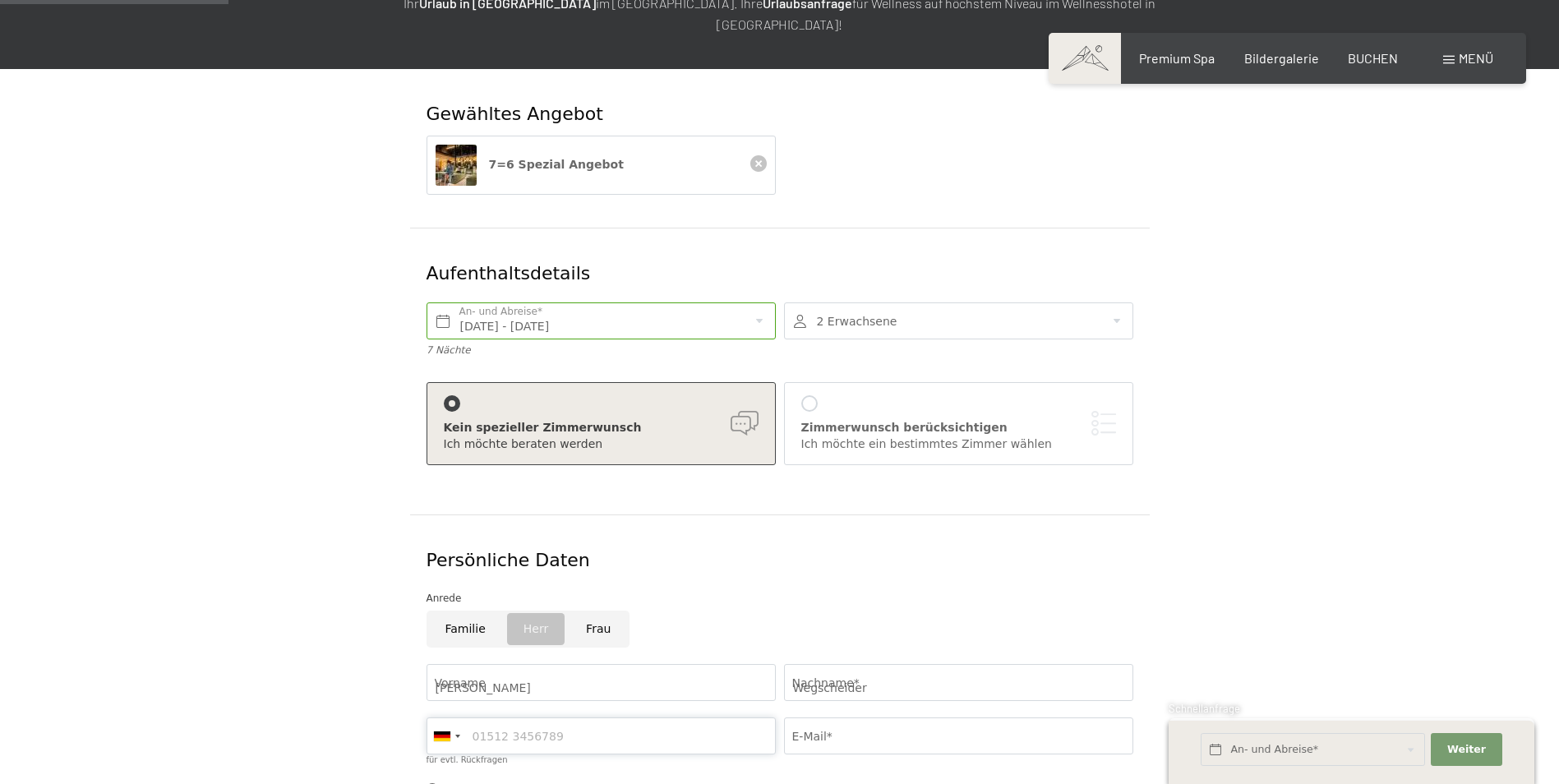
type input "06763301972"
type input "m.wegscheider@holzbringung.at"
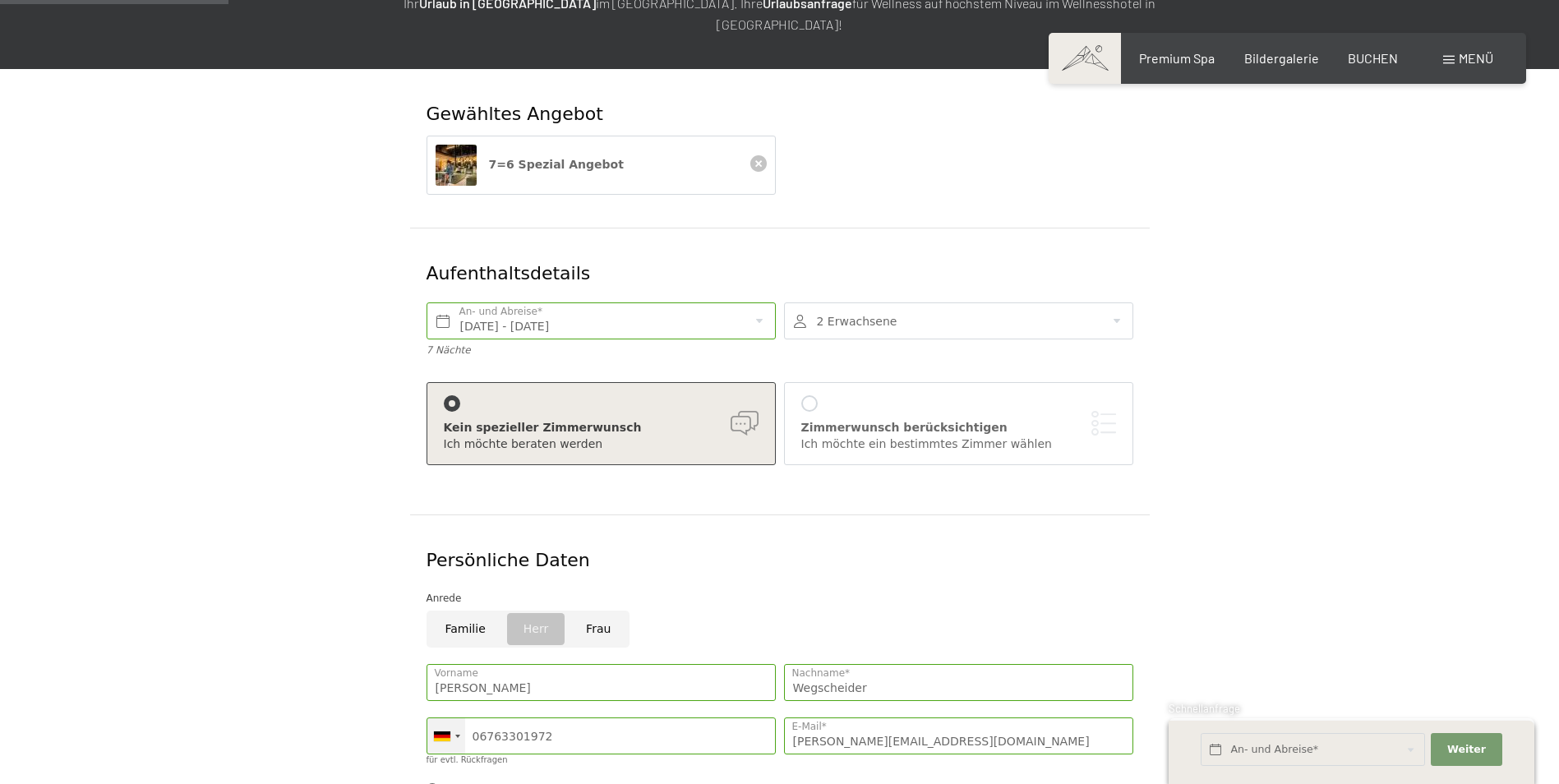
click at [443, 731] on div at bounding box center [441, 735] width 16 height 10
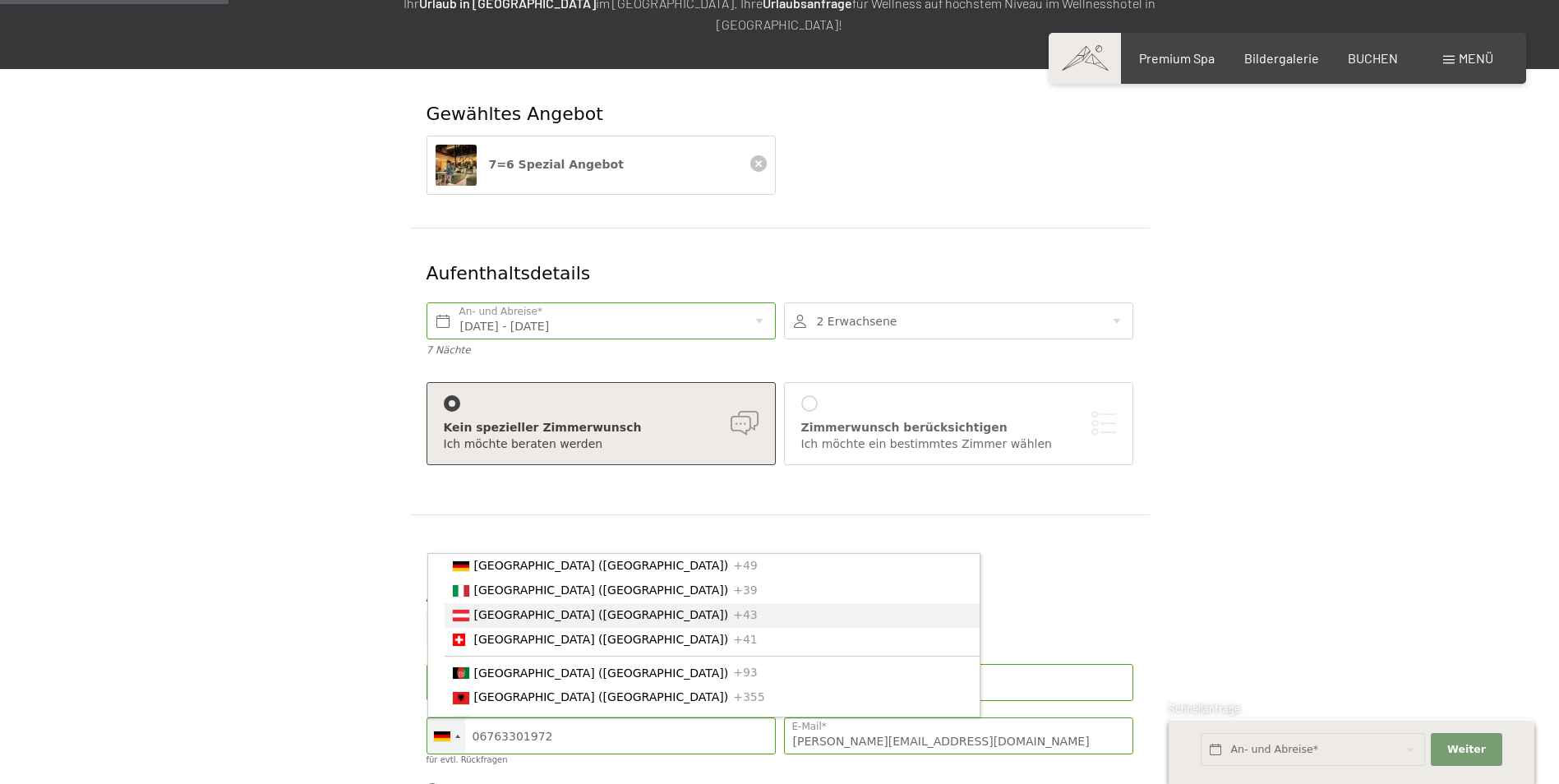
click at [536, 608] on span "[GEOGRAPHIC_DATA] ([GEOGRAPHIC_DATA])" at bounding box center [601, 614] width 254 height 13
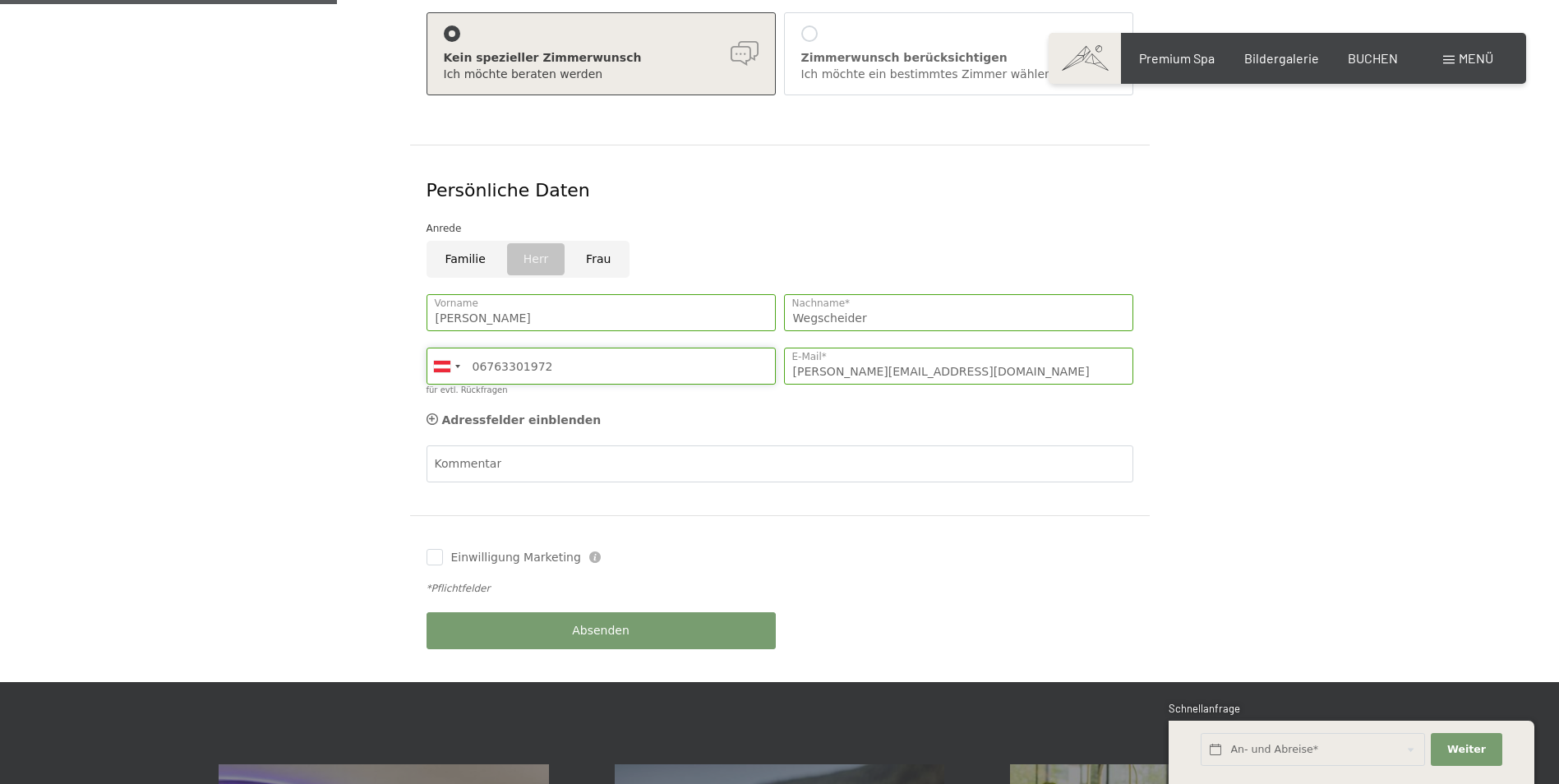
scroll to position [633, 0]
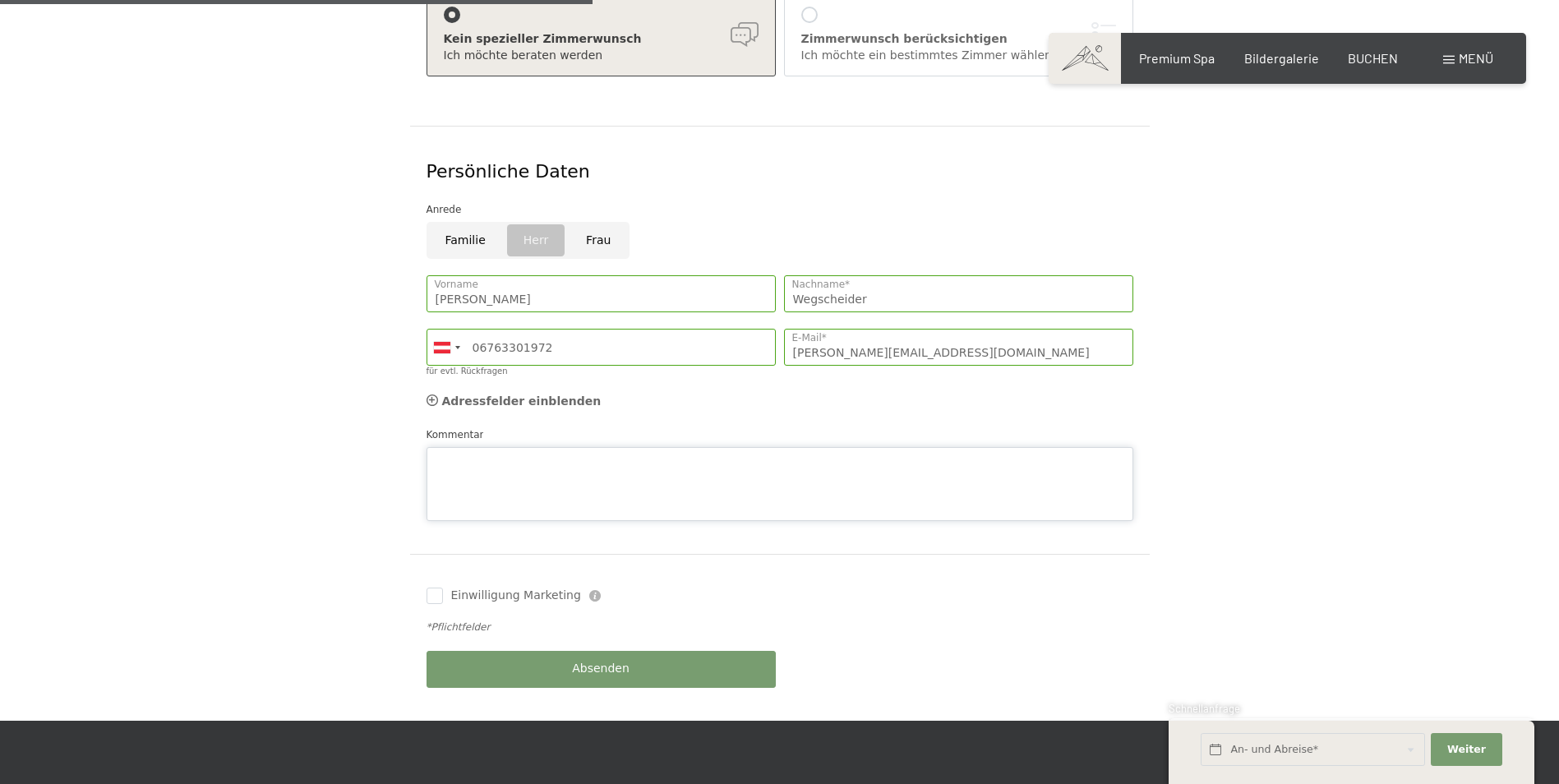
click at [739, 427] on div "Kommentar" at bounding box center [780, 473] width 707 height 94
type textarea "Wir haben einen Hund :-)"
click at [499, 588] on span "Einwilligung Marketing" at bounding box center [516, 595] width 130 height 16
click at [443, 588] on input "Einwilligung Marketing" at bounding box center [435, 595] width 16 height 16
click at [454, 588] on span "Einwilligung Marketing" at bounding box center [516, 595] width 130 height 16
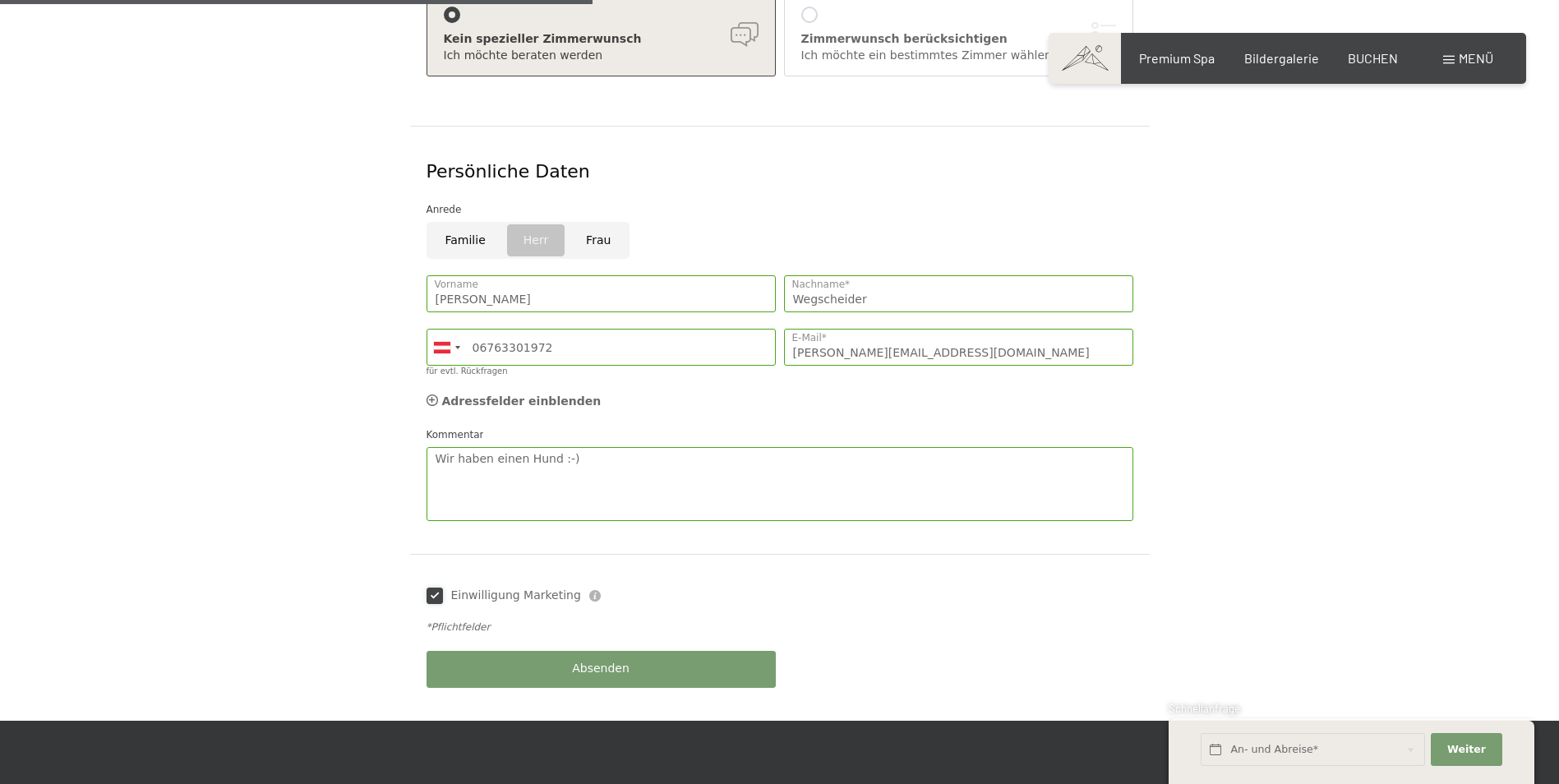
click at [443, 588] on input "Einwilligung Marketing" at bounding box center [435, 595] width 16 height 16
checkbox input "false"
click at [595, 658] on button "Absenden" at bounding box center [601, 669] width 349 height 37
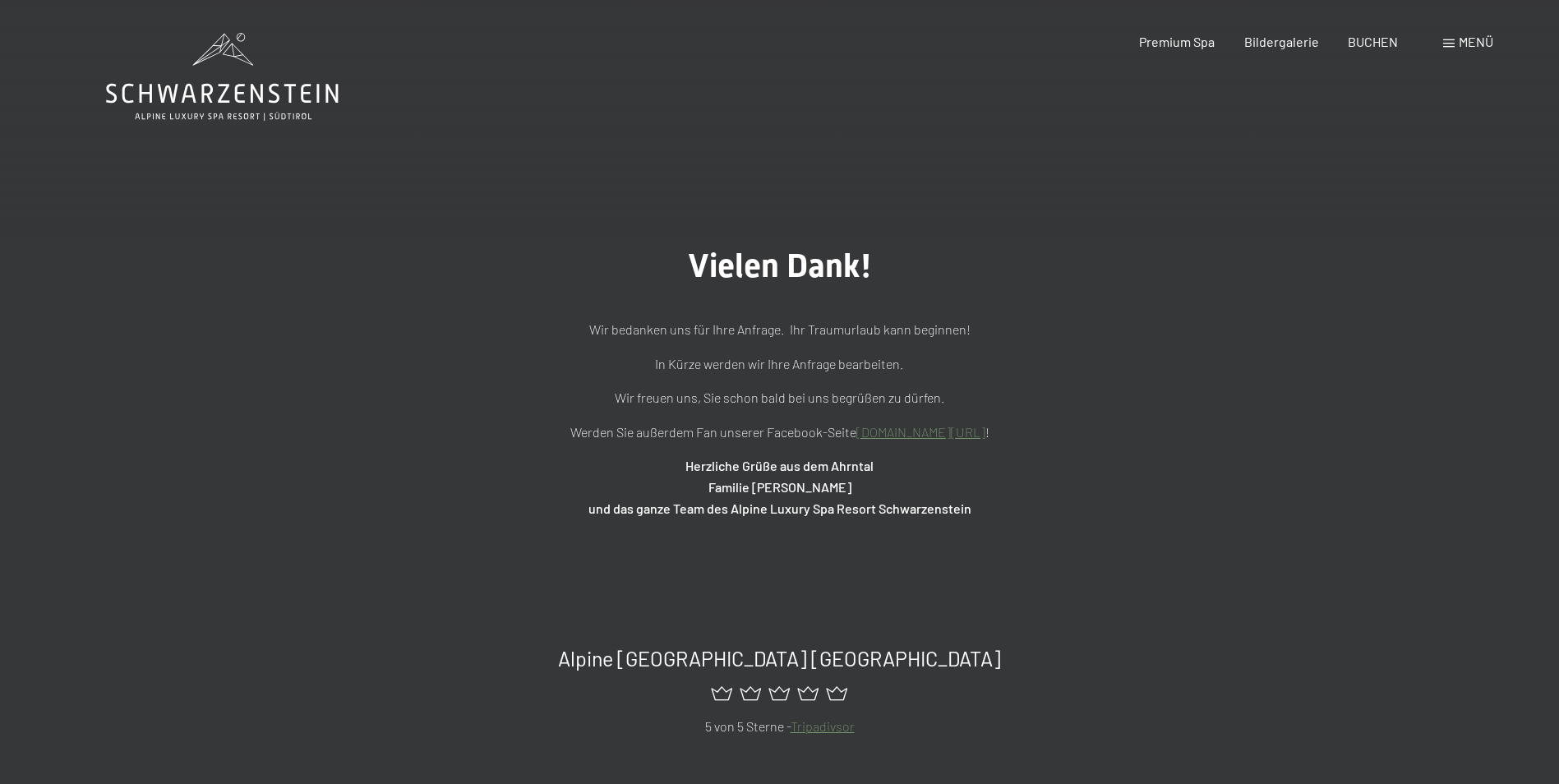
click at [1476, 37] on span "Menü" at bounding box center [1476, 41] width 34 height 15
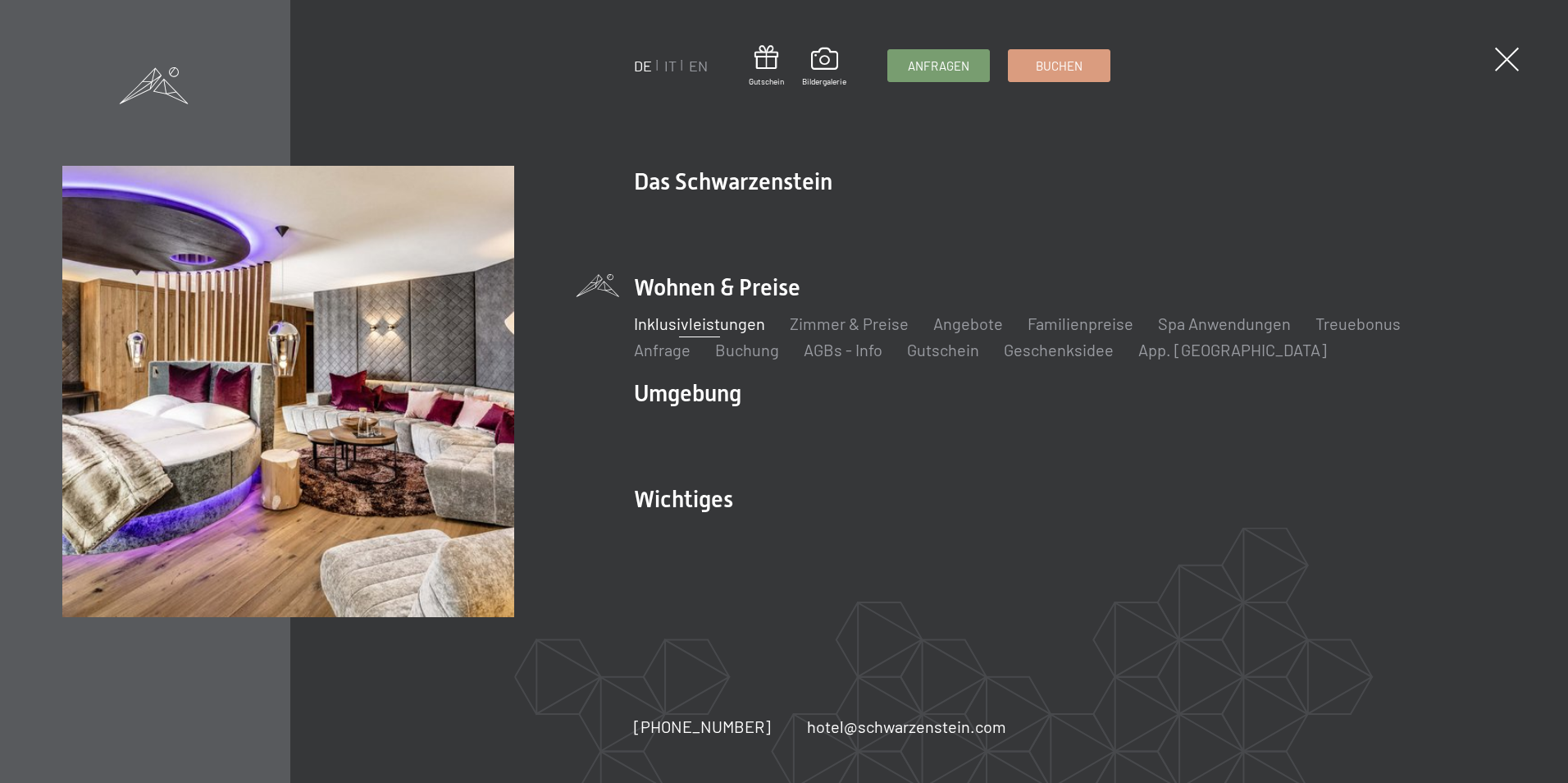
click at [696, 325] on link "Inklusivleistungen" at bounding box center [700, 323] width 131 height 20
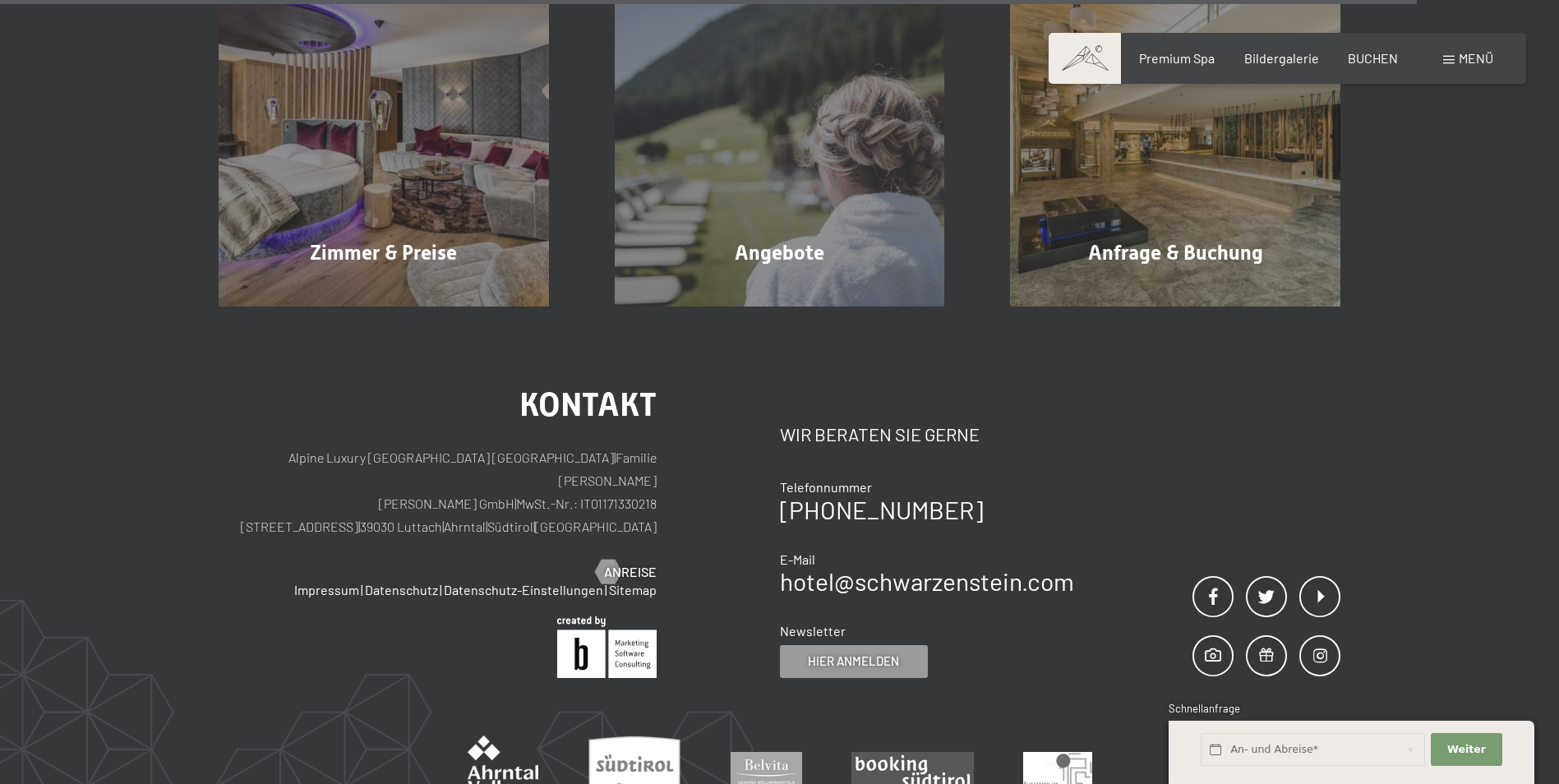
scroll to position [2921, 0]
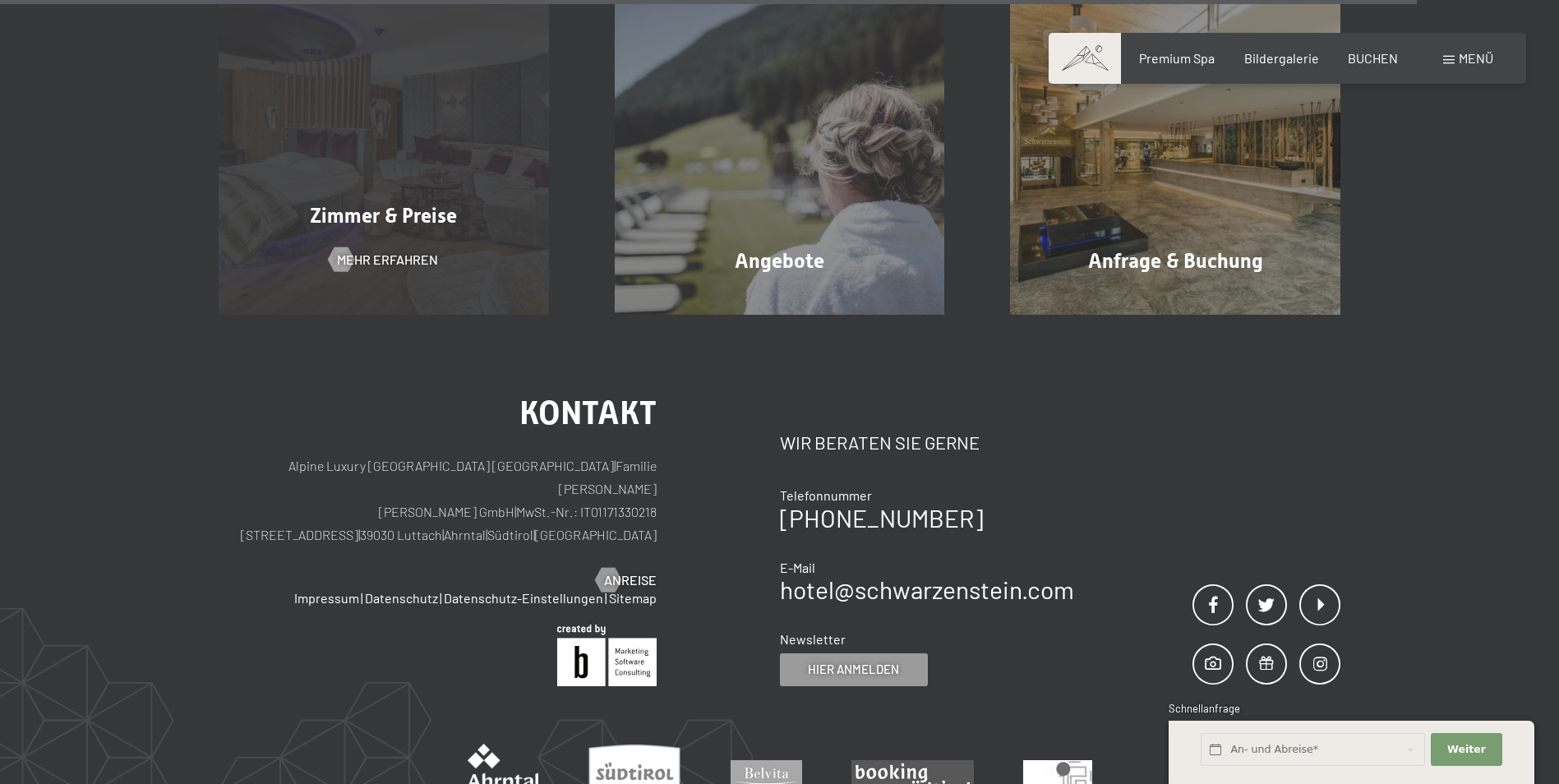
click at [435, 306] on div "Zimmer & Preise Mehr erfahren" at bounding box center [384, 150] width 396 height 331
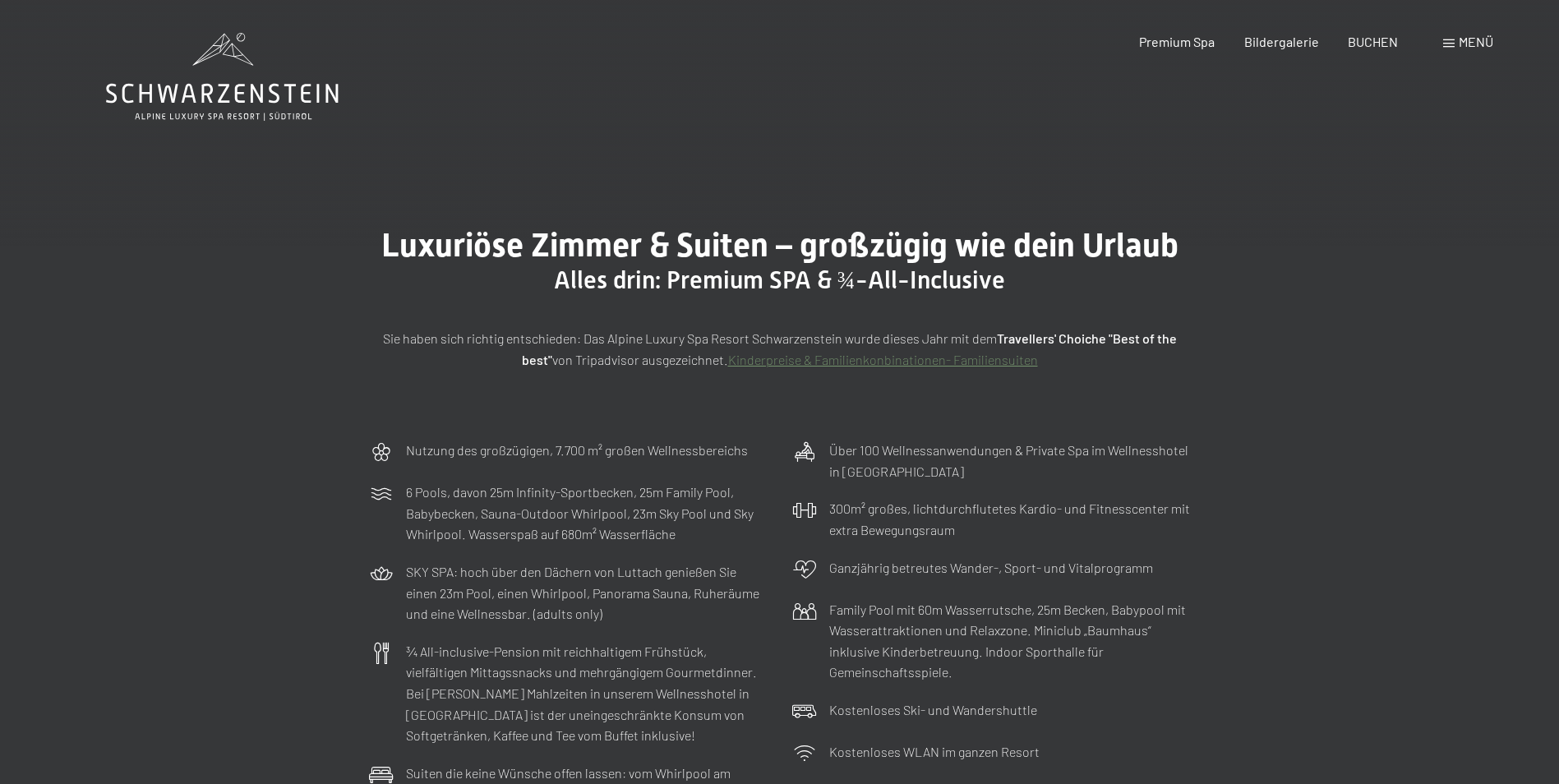
click at [1459, 42] on span "Menü" at bounding box center [1476, 41] width 34 height 15
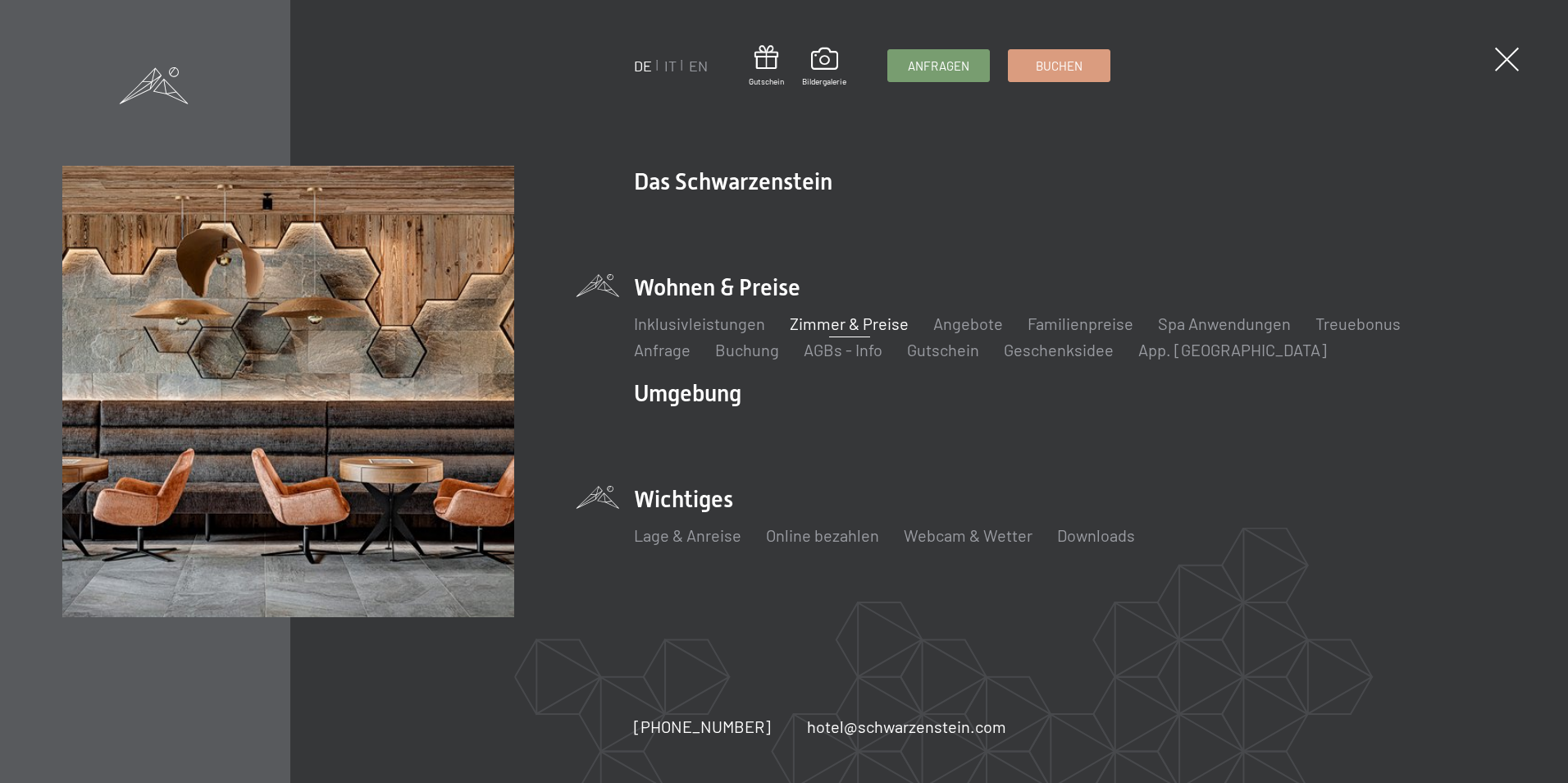
click at [670, 513] on li "Wichtiges Lage & Anreise Online bezahlen Webcam & Wetter Downloads" at bounding box center [1070, 523] width 871 height 81
click at [684, 531] on link "Lage & Anreise" at bounding box center [687, 535] width 107 height 20
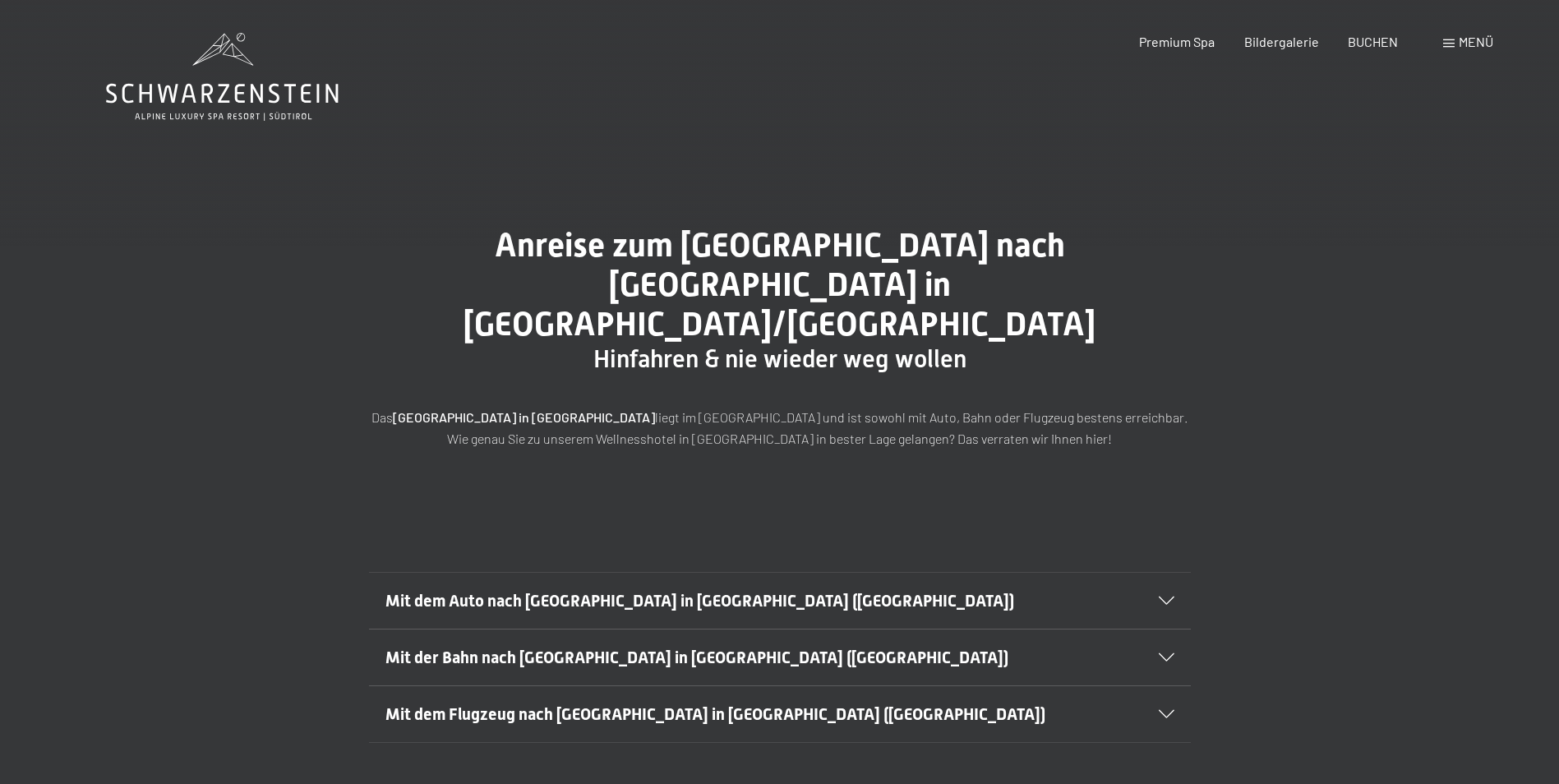
click at [649, 591] on span "Mit dem Auto nach [GEOGRAPHIC_DATA] in [GEOGRAPHIC_DATA] ([GEOGRAPHIC_DATA])" at bounding box center [699, 600] width 629 height 20
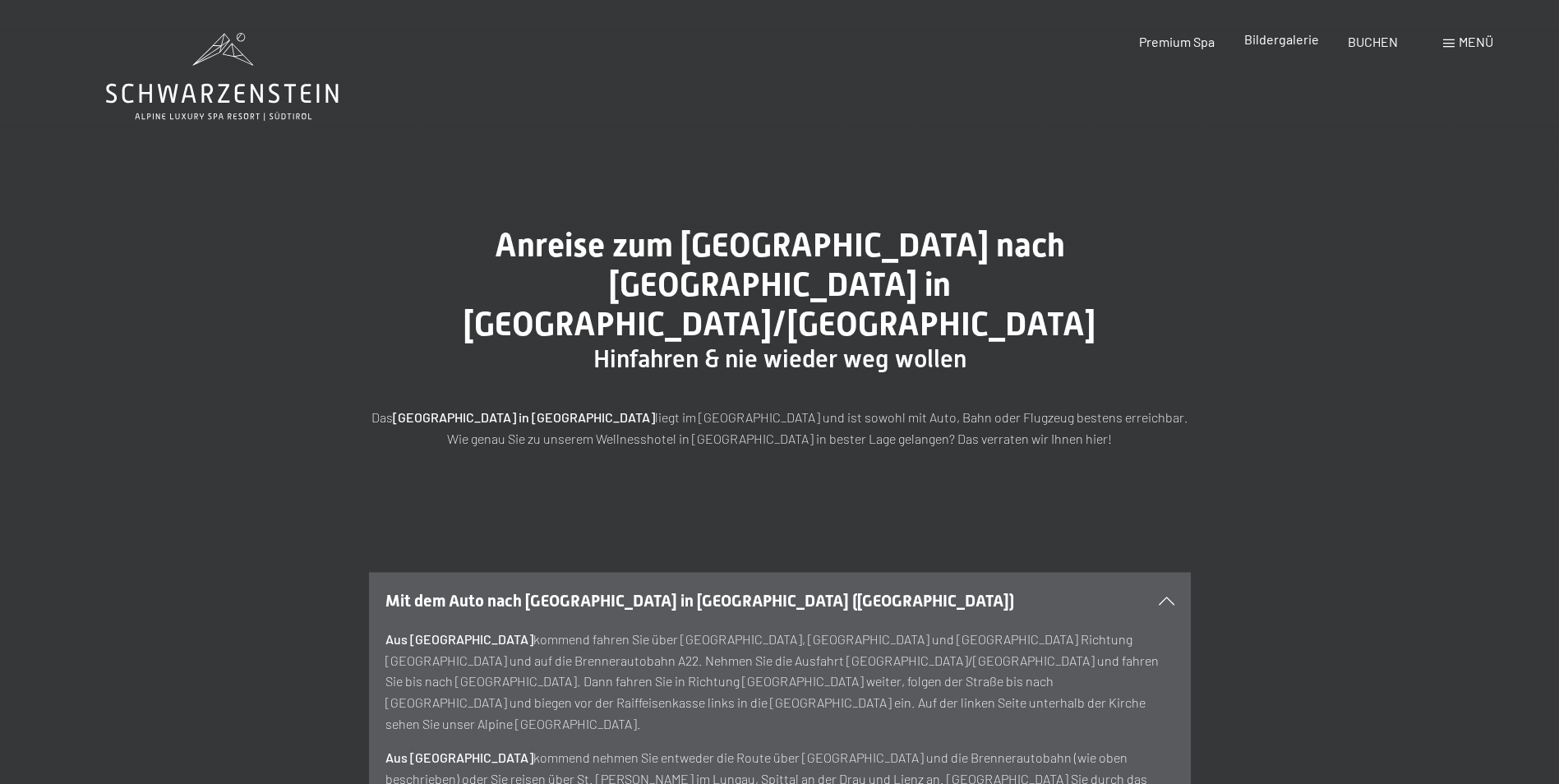
click at [1283, 41] on span "Bildergalerie" at bounding box center [1281, 39] width 74 height 15
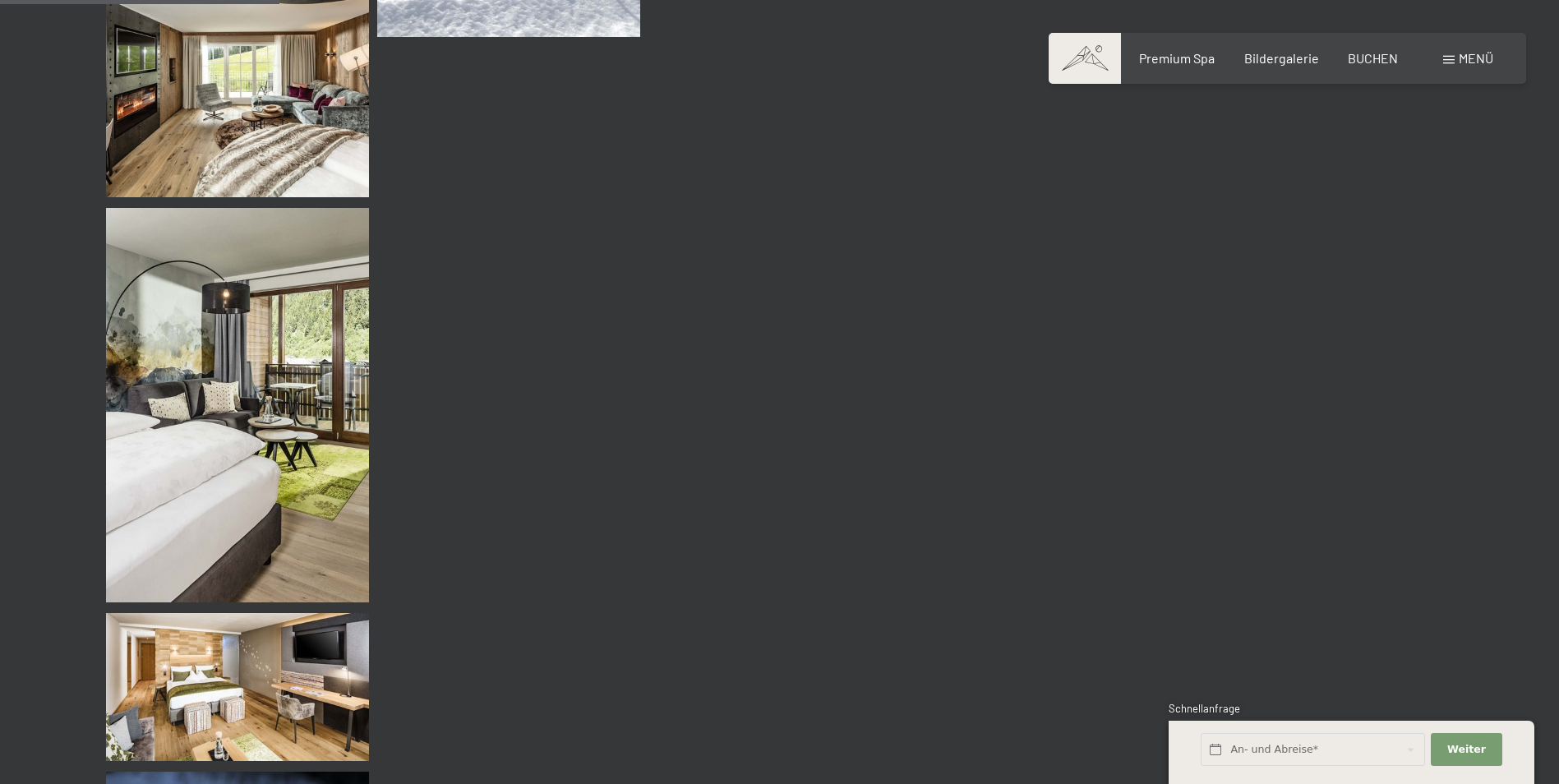
scroll to position [3778, 0]
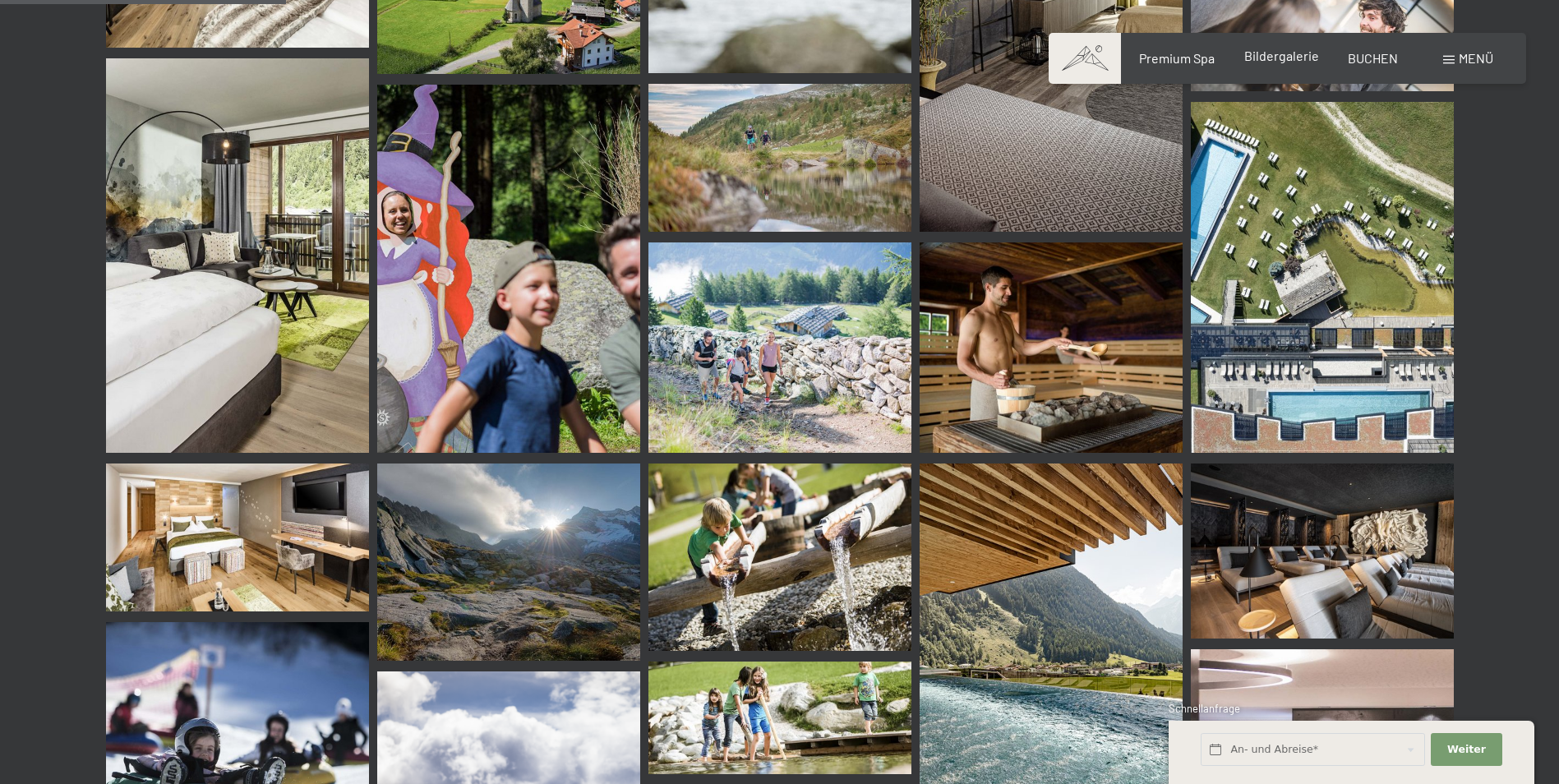
click at [1291, 60] on span "Bildergalerie" at bounding box center [1281, 55] width 74 height 15
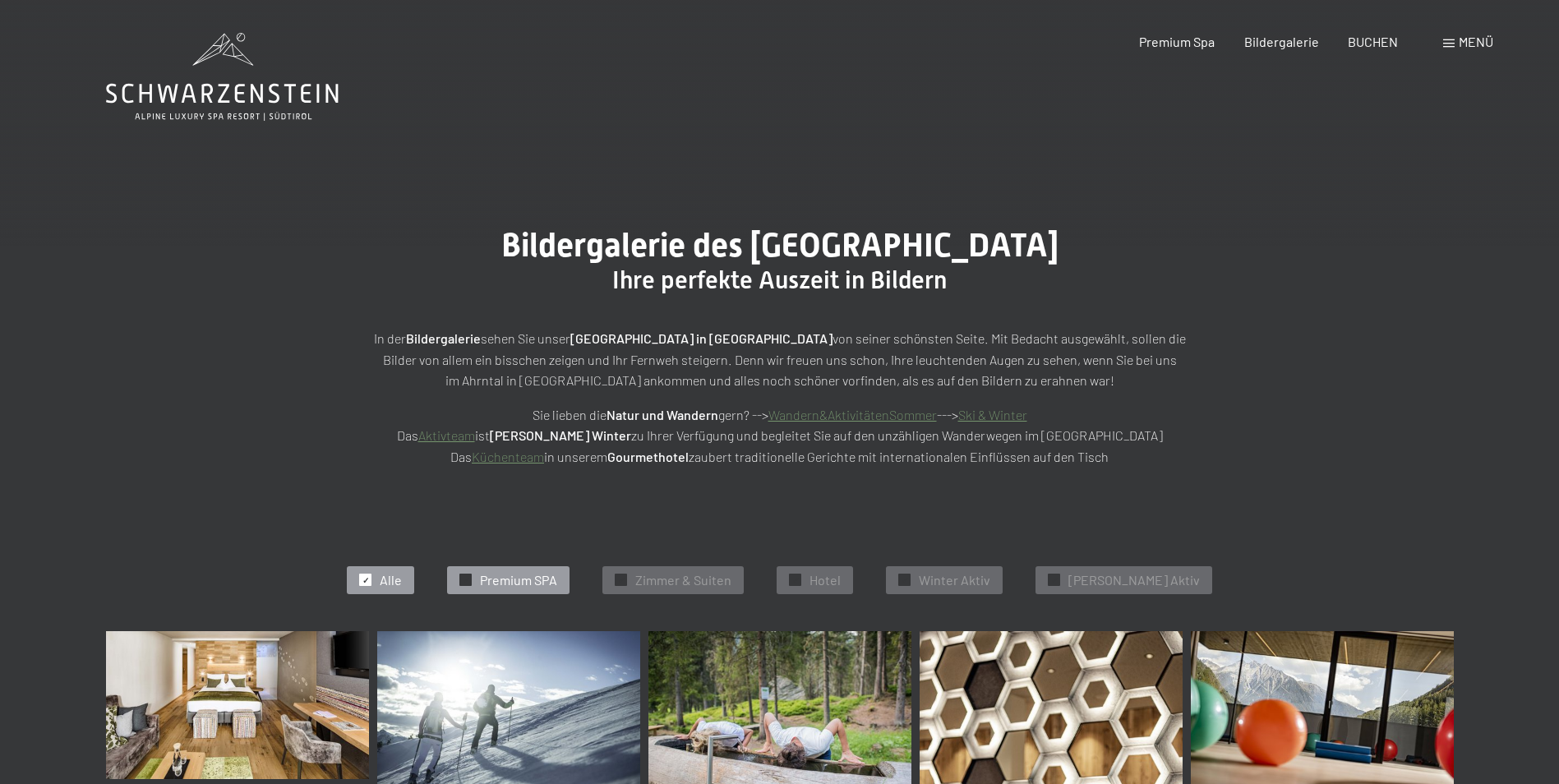
click at [537, 585] on span "Premium SPA" at bounding box center [518, 579] width 77 height 18
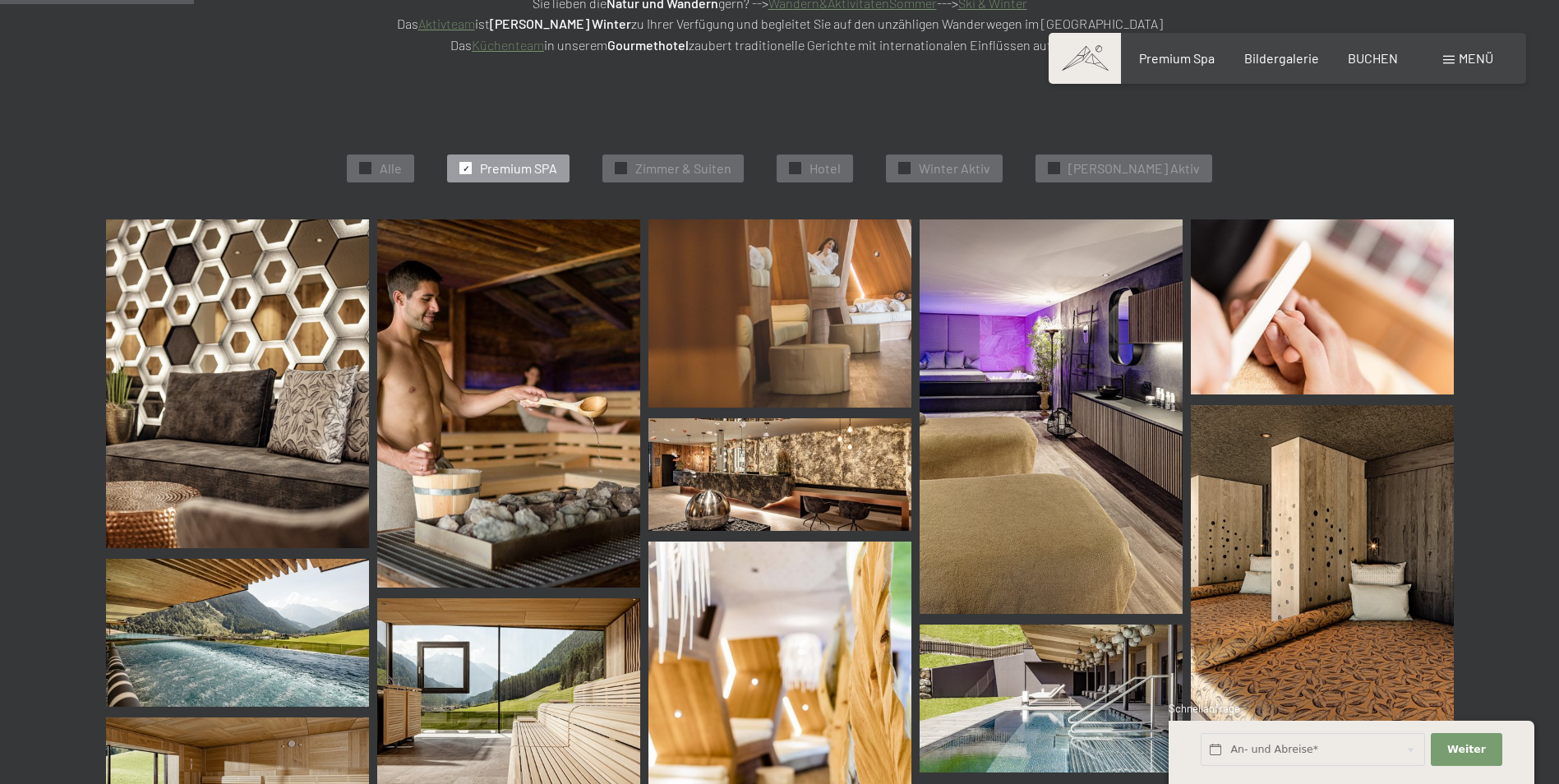
scroll to position [414, 0]
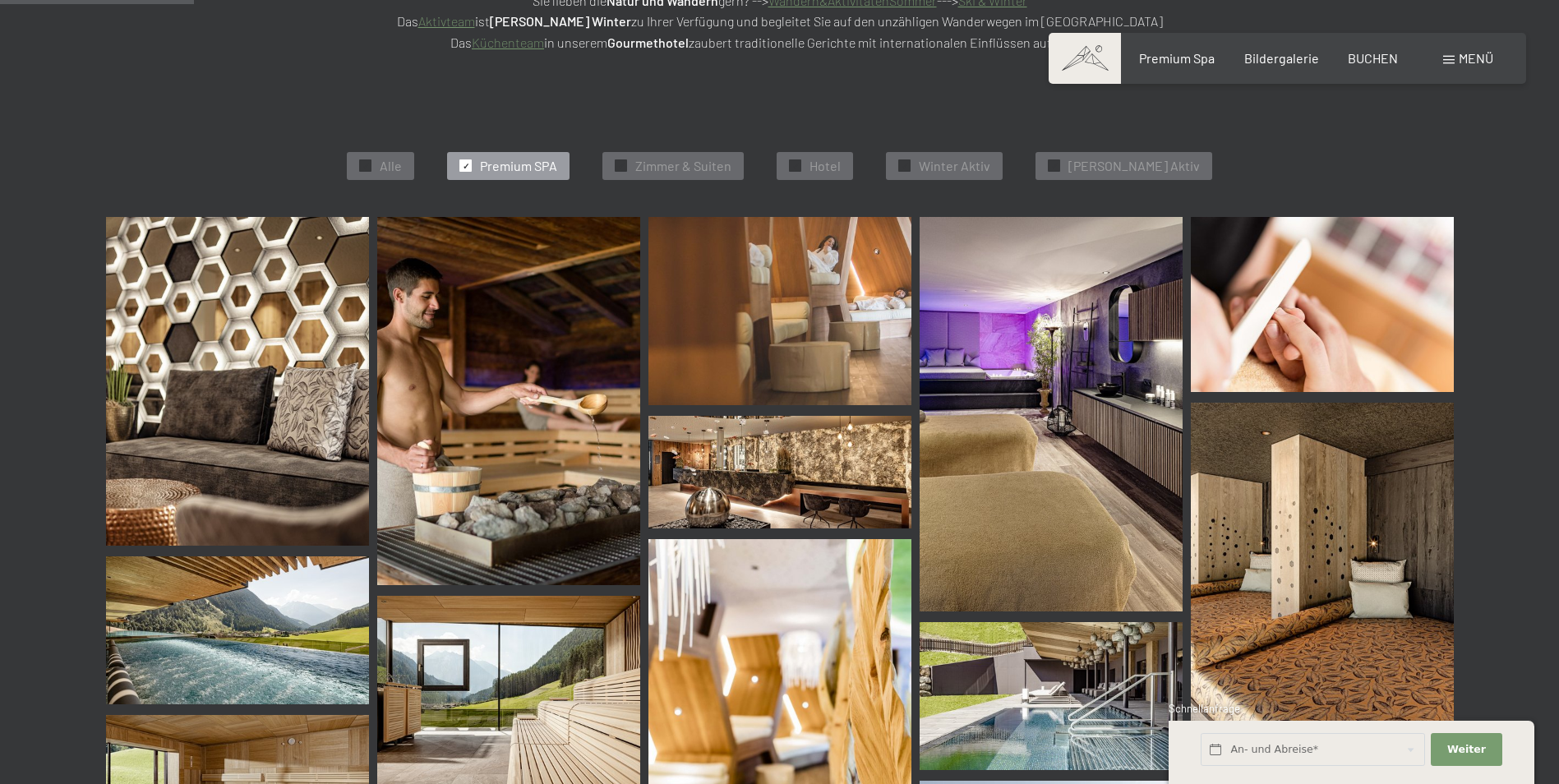
click at [230, 394] on img at bounding box center [237, 381] width 263 height 329
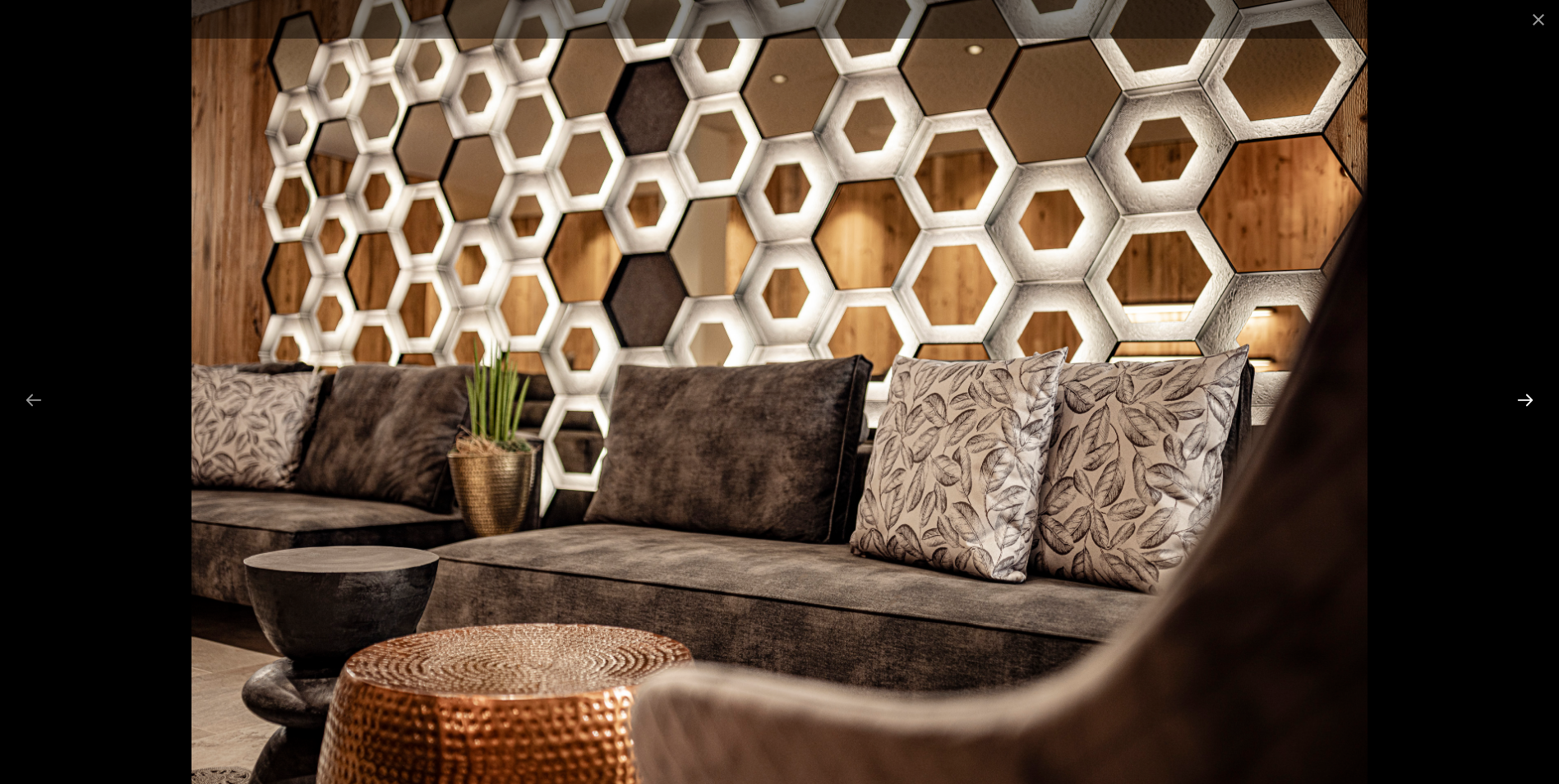
click at [1525, 405] on button "Next slide" at bounding box center [1525, 400] width 34 height 32
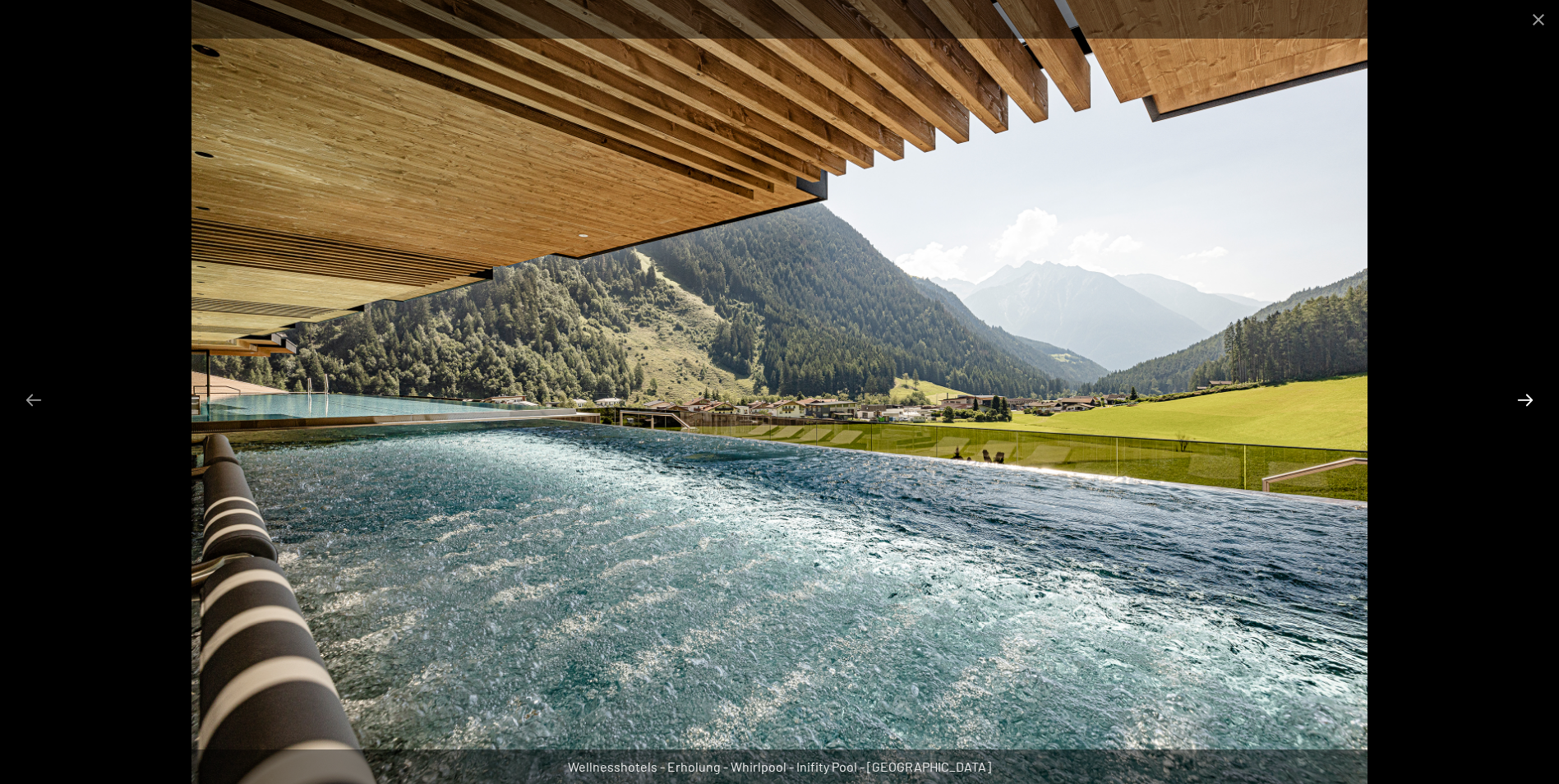
click at [1525, 405] on button "Next slide" at bounding box center [1525, 400] width 34 height 32
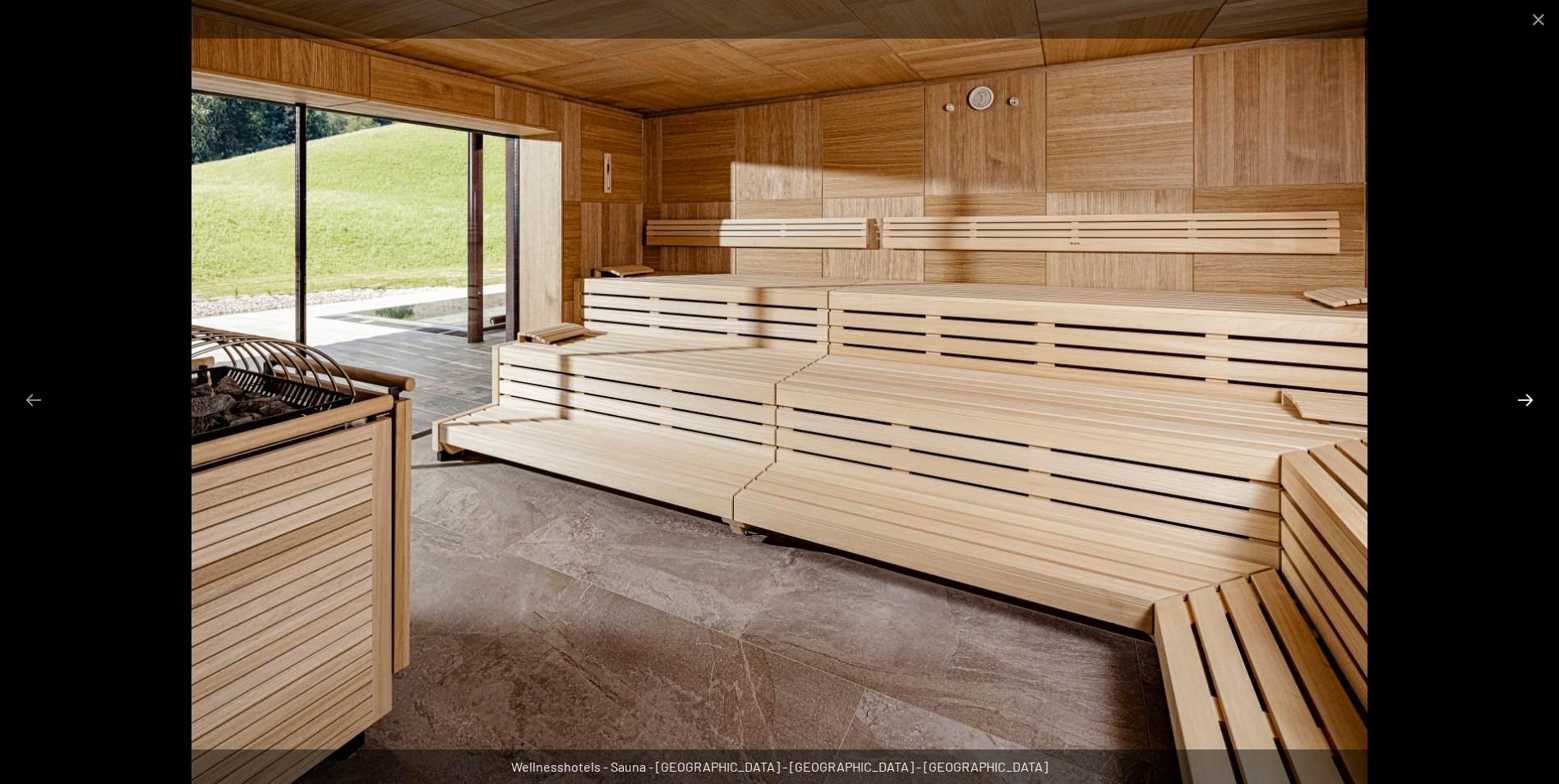
click at [1525, 405] on button "Next slide" at bounding box center [1525, 400] width 34 height 32
